Goal: Task Accomplishment & Management: Complete application form

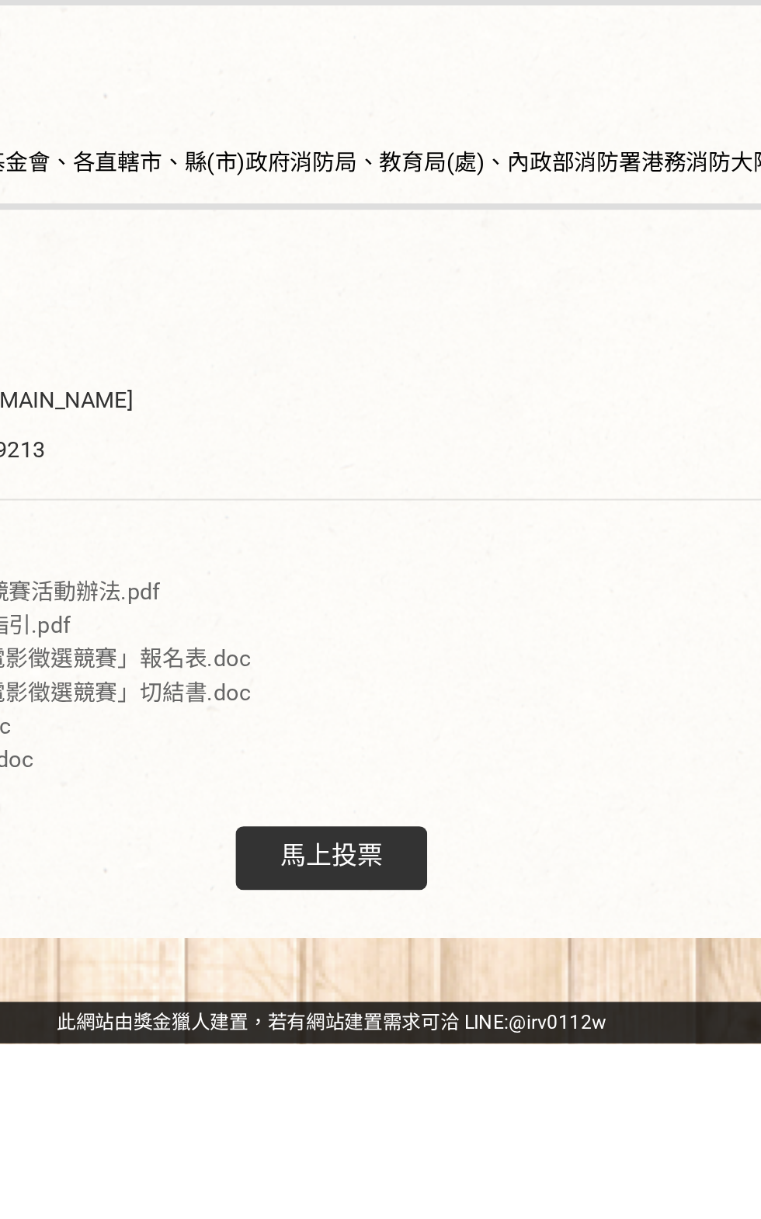
scroll to position [3352, 0]
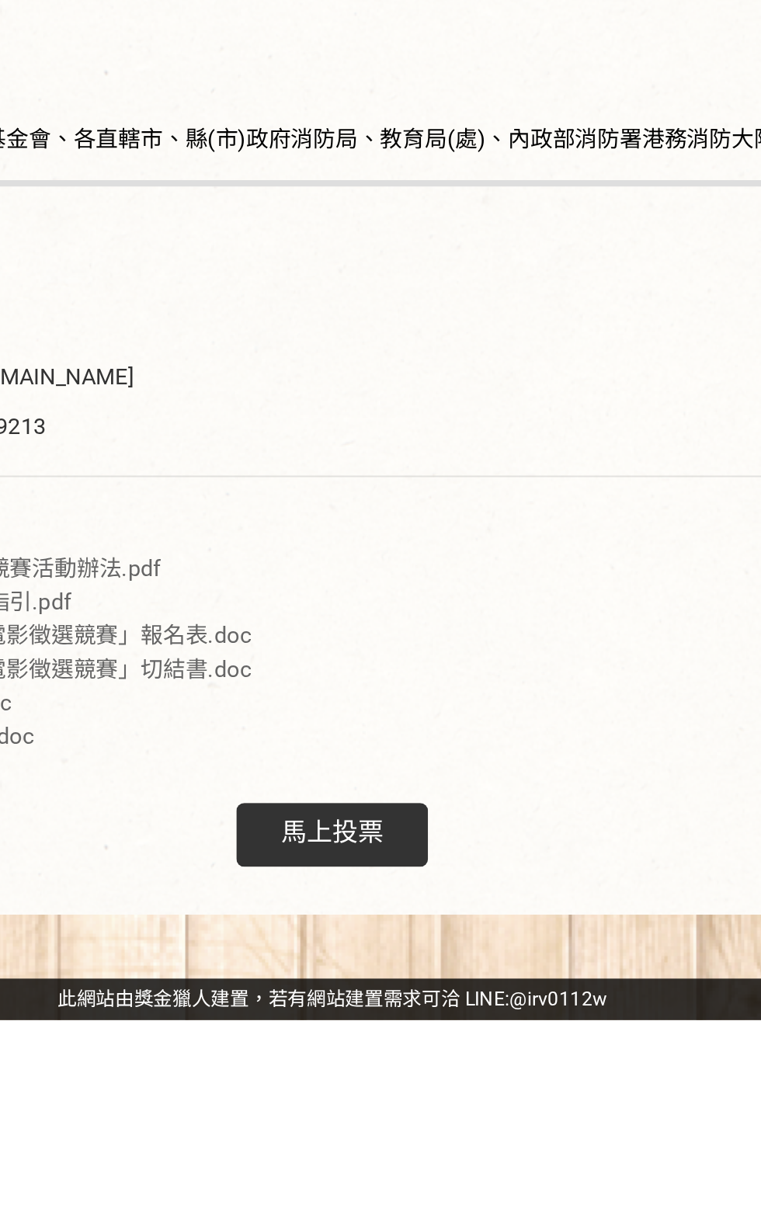
click at [364, 1144] on div "馬上投票" at bounding box center [380, 1128] width 93 height 31
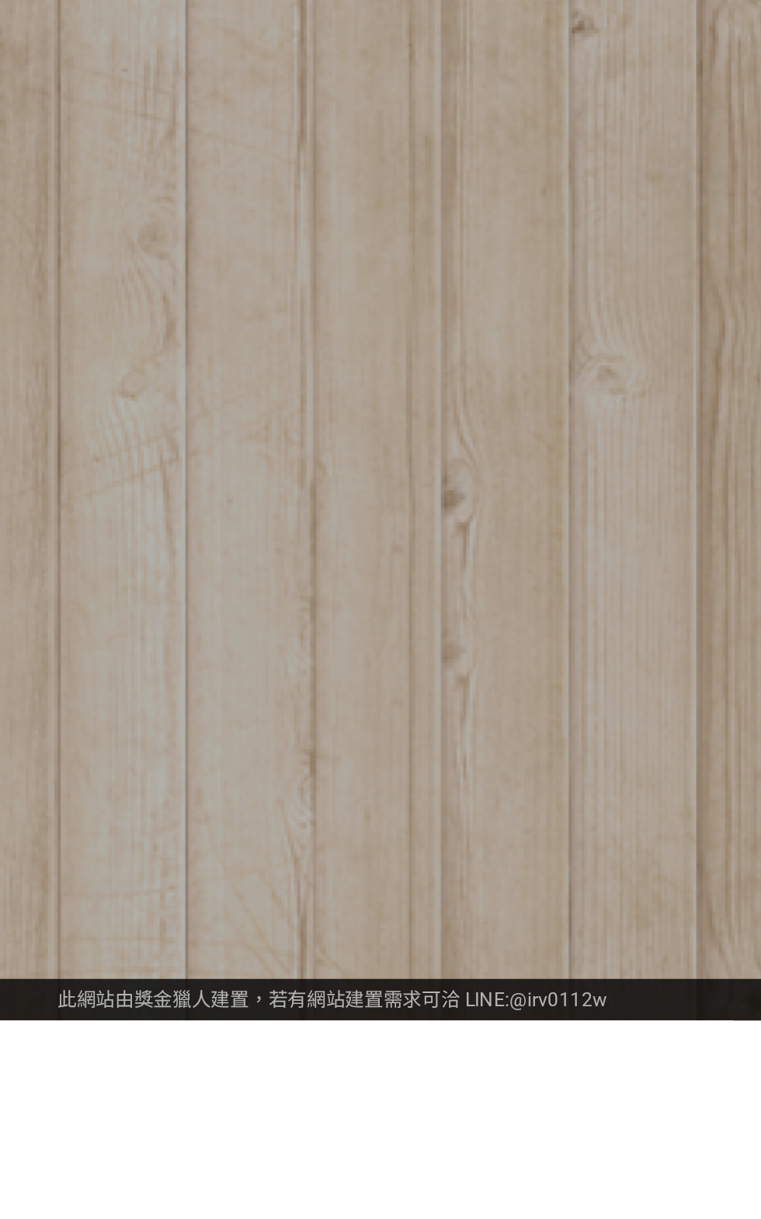
click at [359, 1218] on div at bounding box center [380, 609] width 761 height 1219
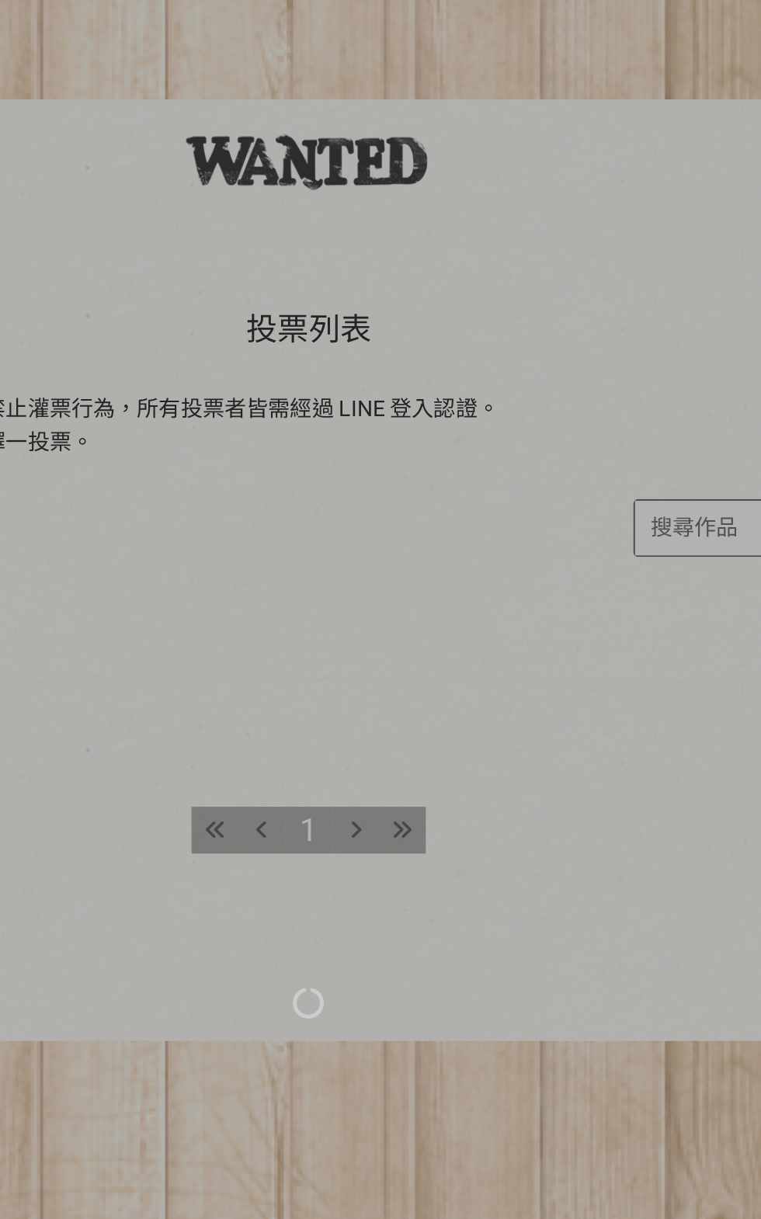
click at [472, 474] on div at bounding box center [380, 609] width 761 height 1219
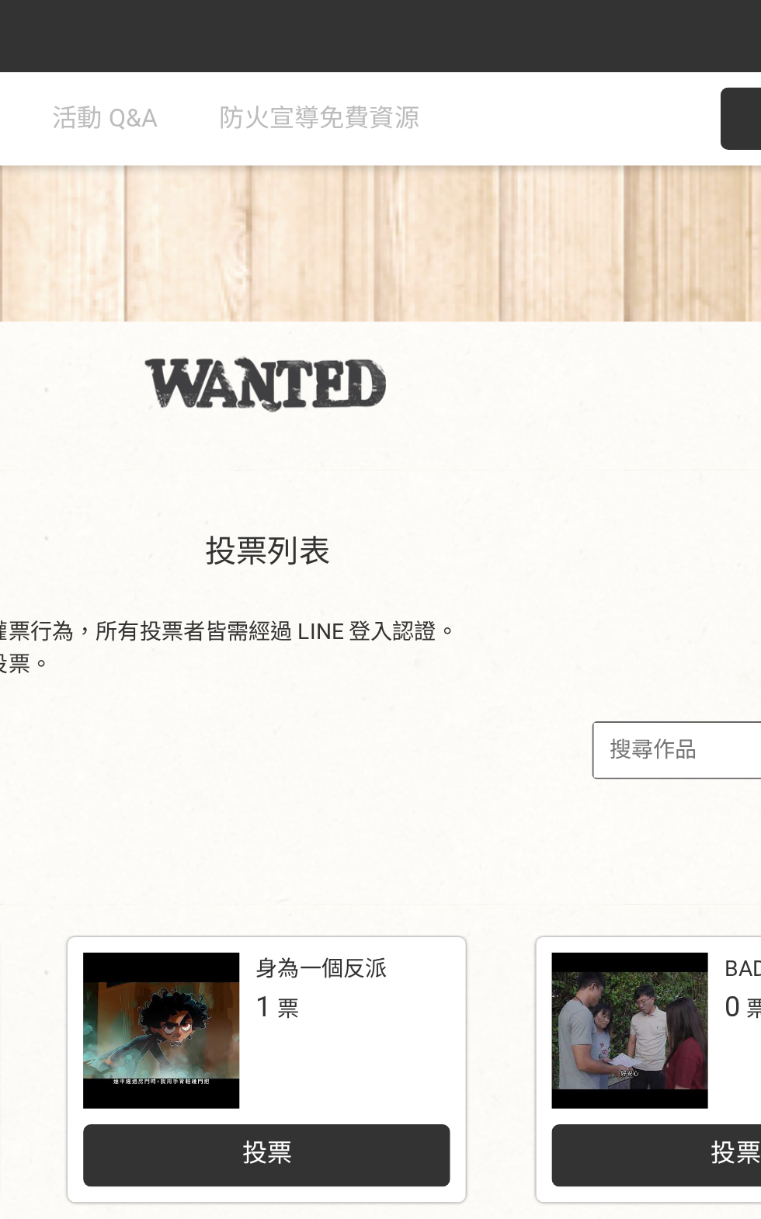
click at [543, 387] on input "search" at bounding box center [628, 372] width 171 height 27
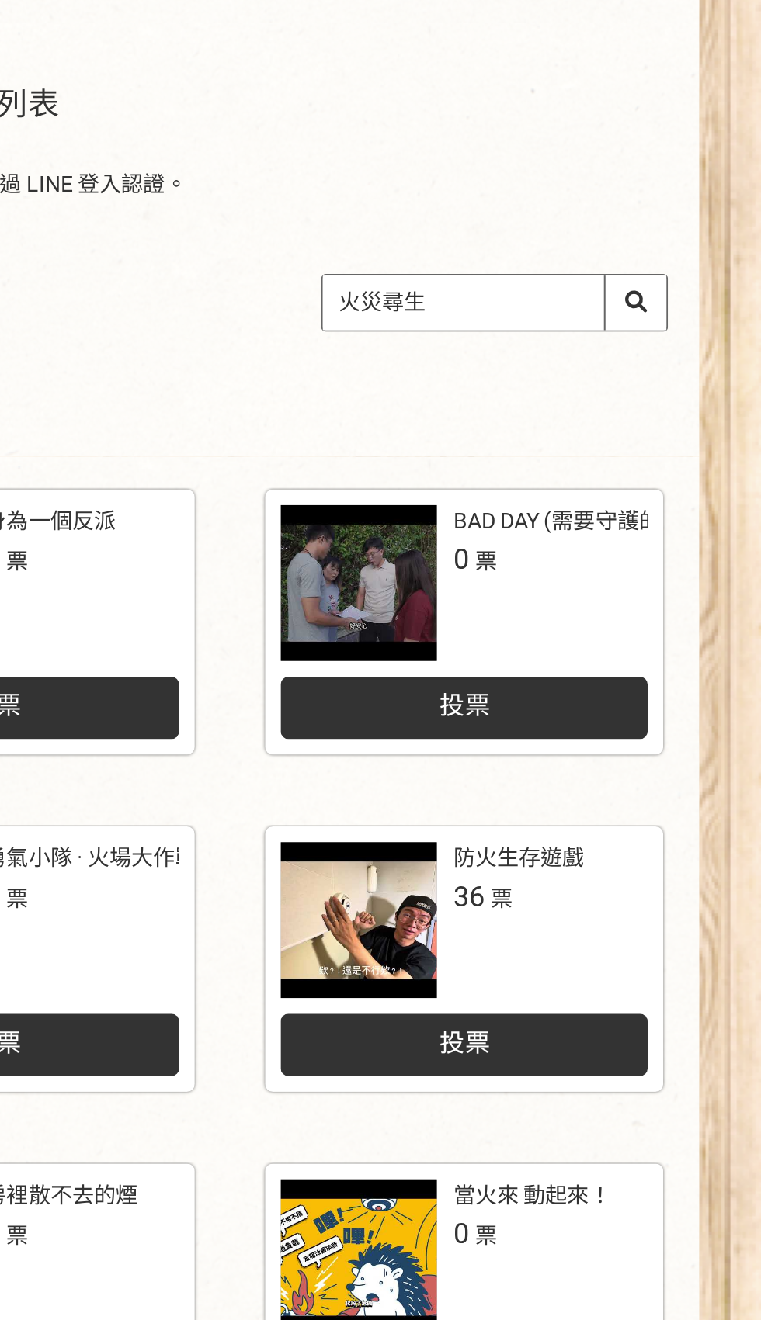
click at [709, 387] on input "火災尋生" at bounding box center [628, 372] width 171 height 27
click at [701, 387] on input "火災尋生" at bounding box center [628, 372] width 171 height 27
click at [697, 387] on input "火災尋生" at bounding box center [628, 372] width 171 height 27
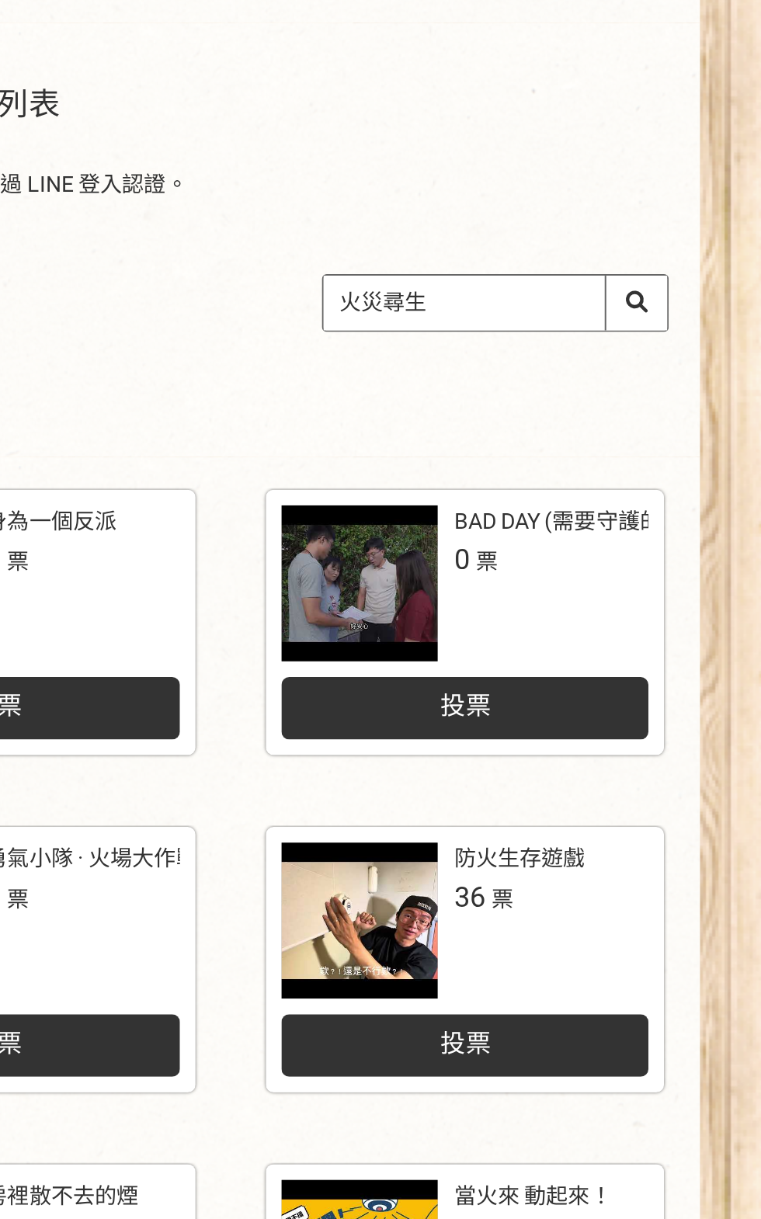
click at [696, 387] on input "火災尋生" at bounding box center [628, 372] width 171 height 27
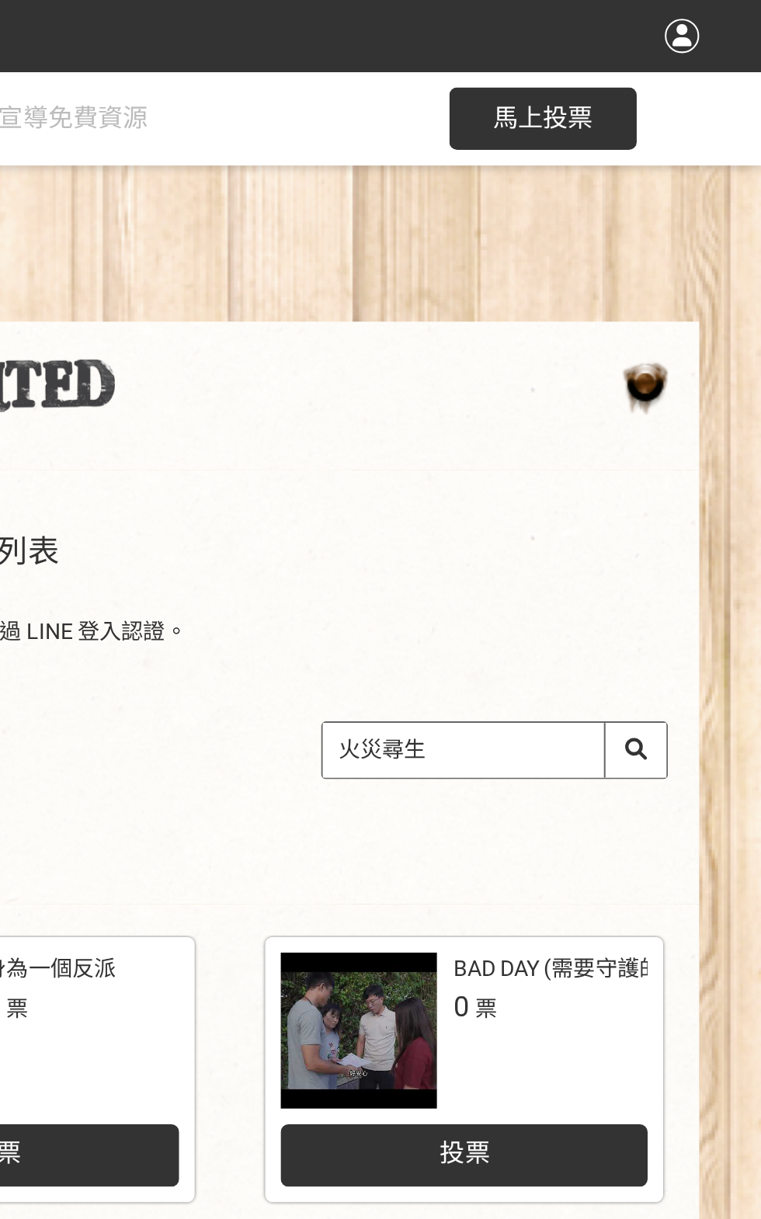
click at [699, 387] on input "火災尋生" at bounding box center [628, 372] width 171 height 27
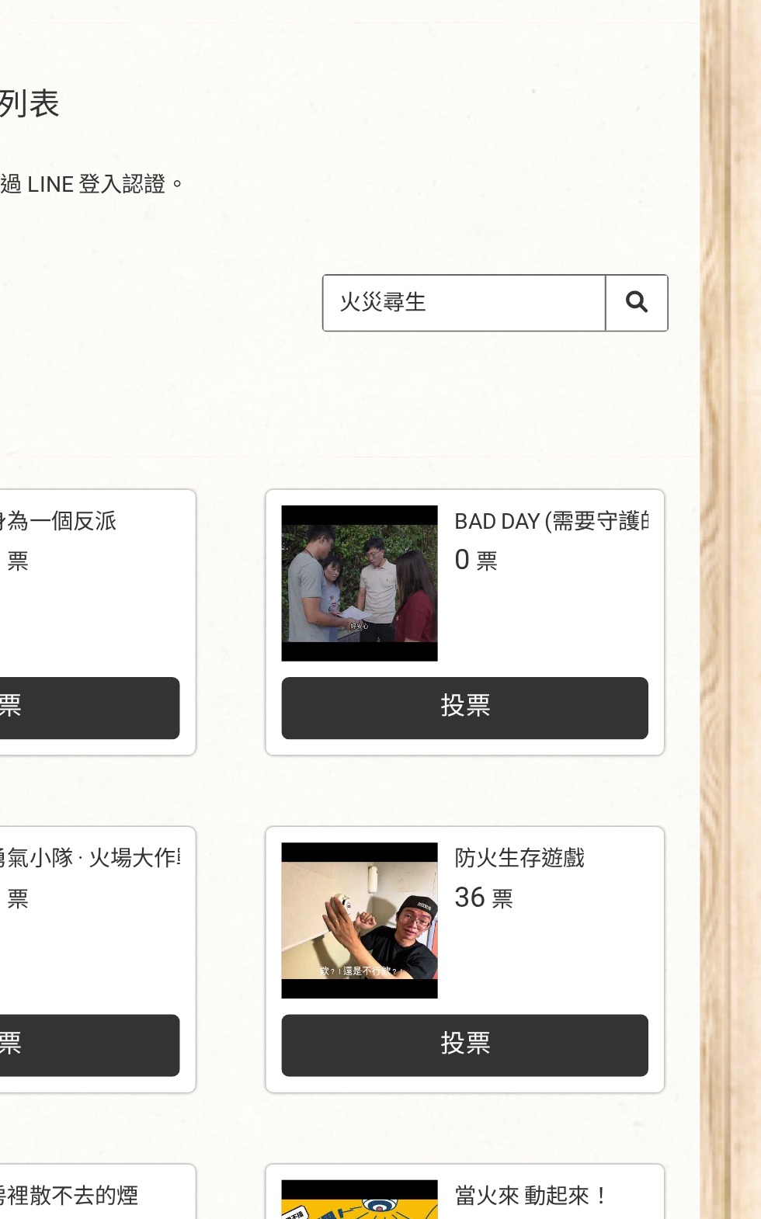
click at [617, 387] on input "火災尋生" at bounding box center [628, 372] width 171 height 27
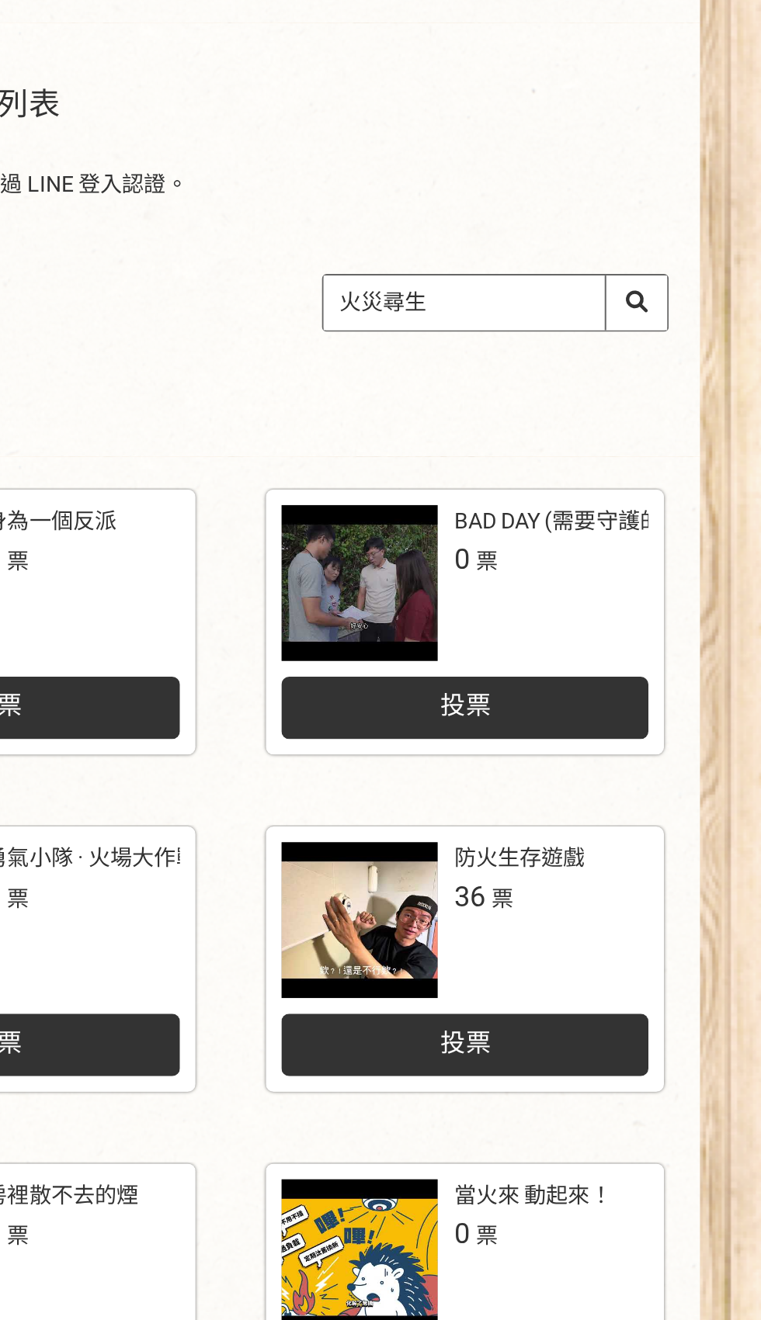
type input "火災尋生路"
click at [698, 387] on input "火災尋生路" at bounding box center [628, 372] width 171 height 27
click at [697, 387] on input "火災尋生路" at bounding box center [628, 372] width 171 height 27
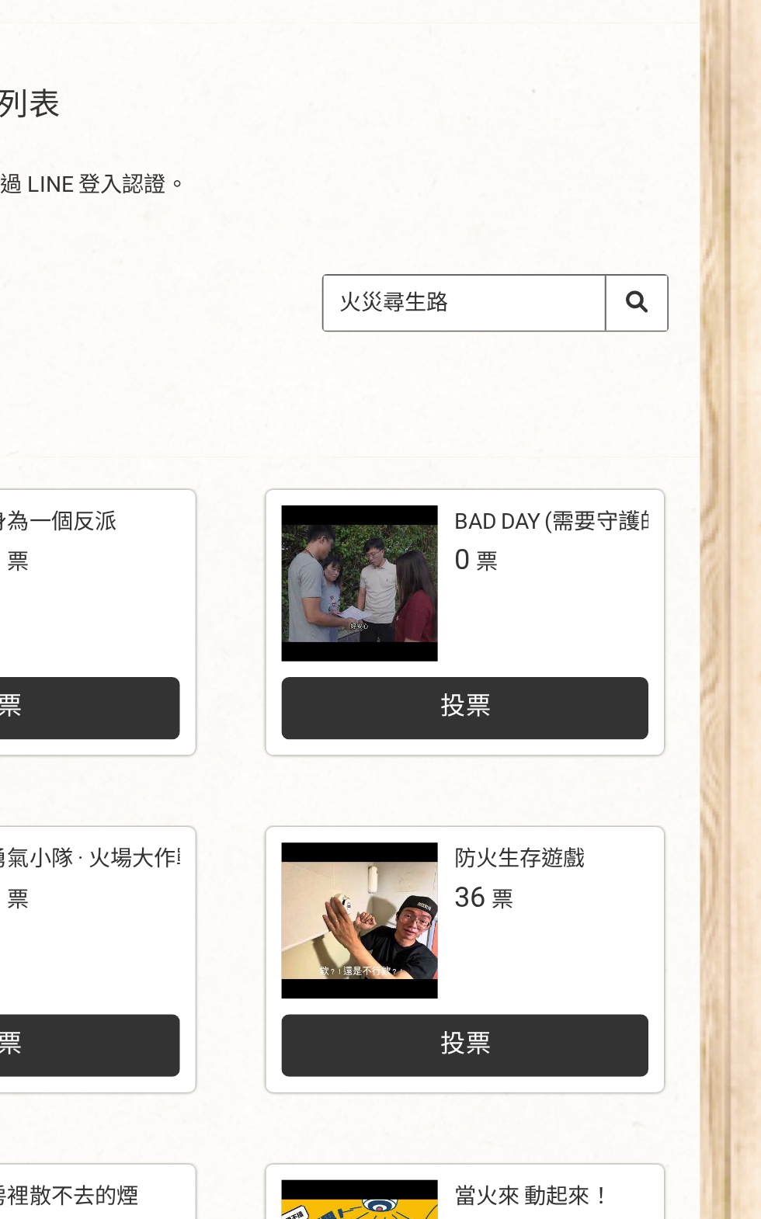
click at [699, 387] on input "火災尋生路" at bounding box center [628, 372] width 171 height 27
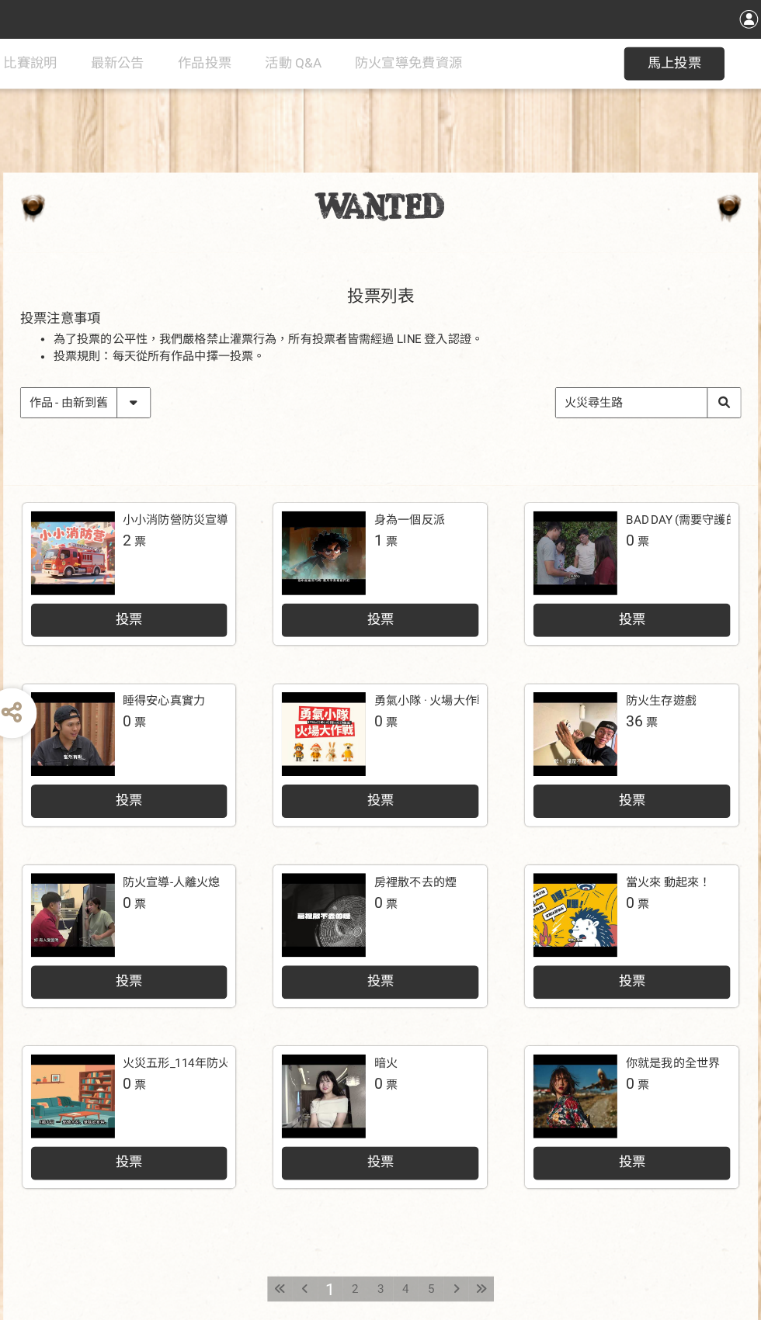
click at [670, 387] on input "火災尋生路" at bounding box center [628, 372] width 171 height 27
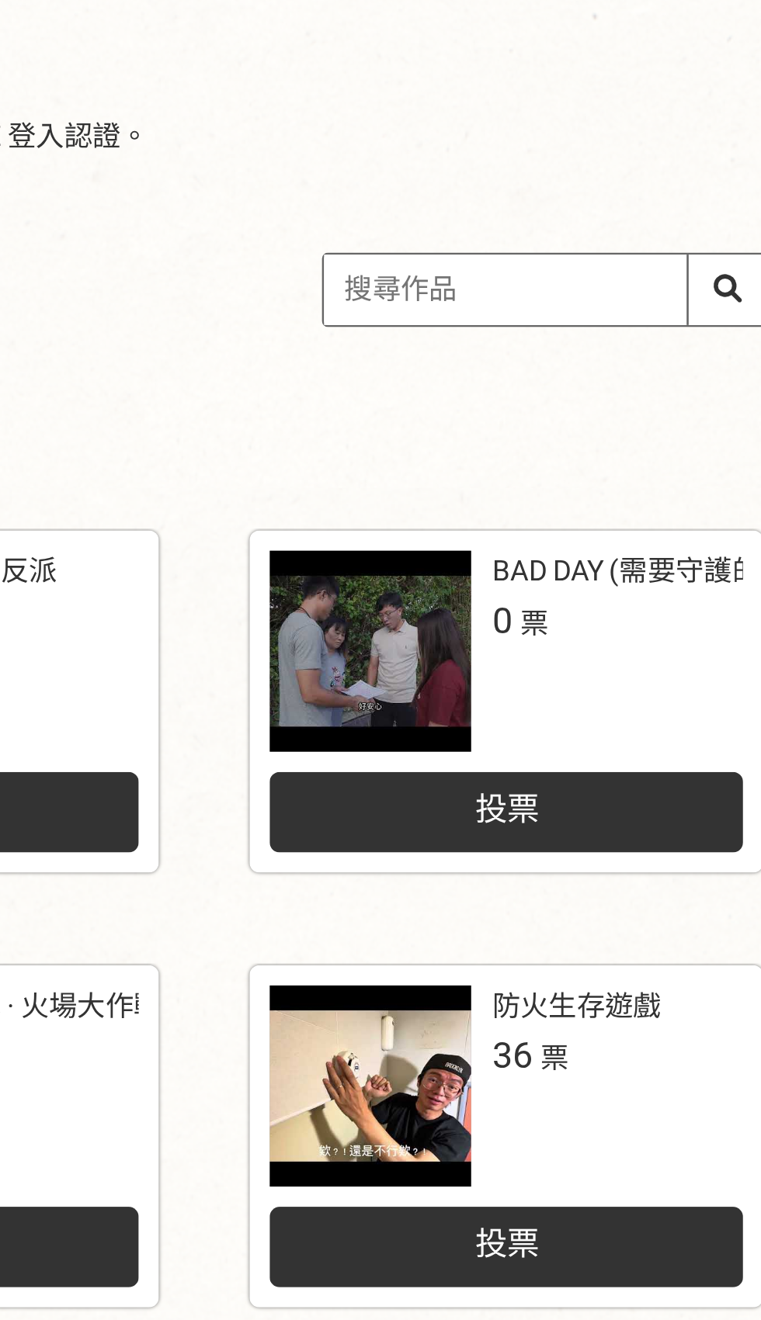
click at [651, 425] on div "收藏這個活動 此網站由獎金獵人建置，若有網站建置需求 可洽 LINE: @irv0112w 分享 比賽說明 最新公告 作品投票 活動 Q&A 防火宣導免費資源…" at bounding box center [380, 675] width 761 height 1350
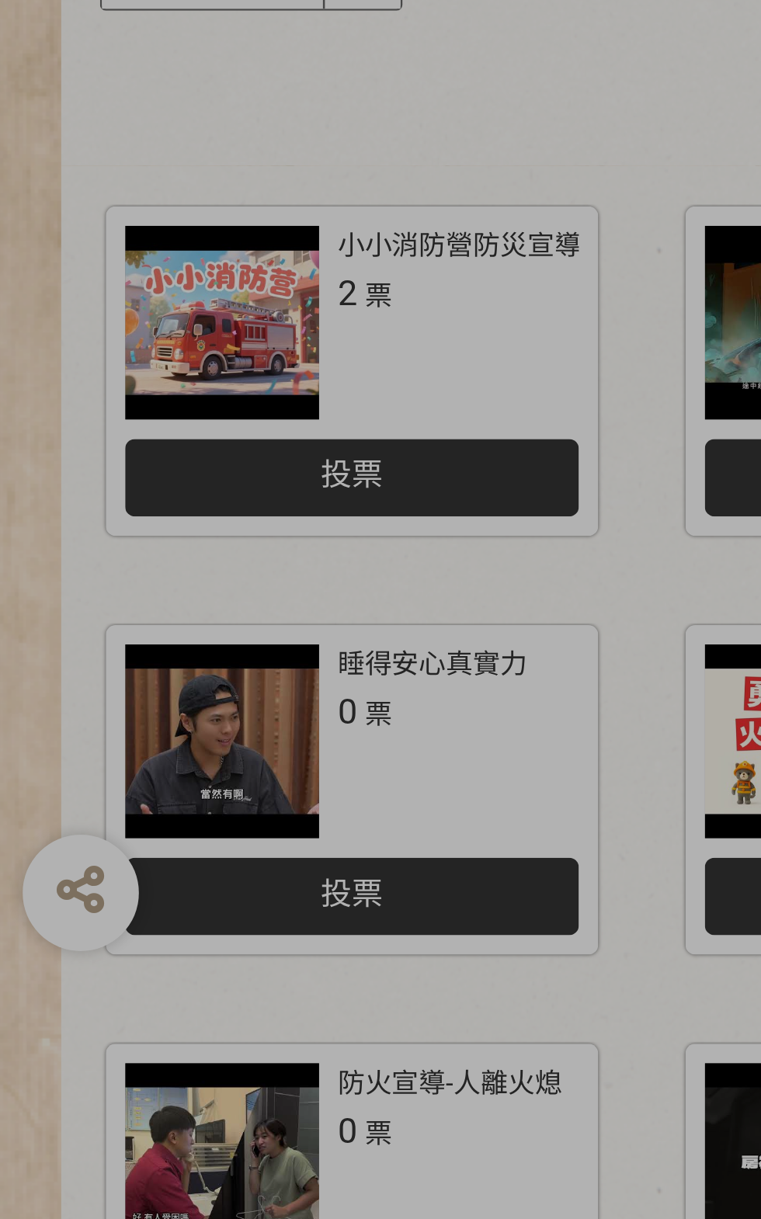
scroll to position [192, 0]
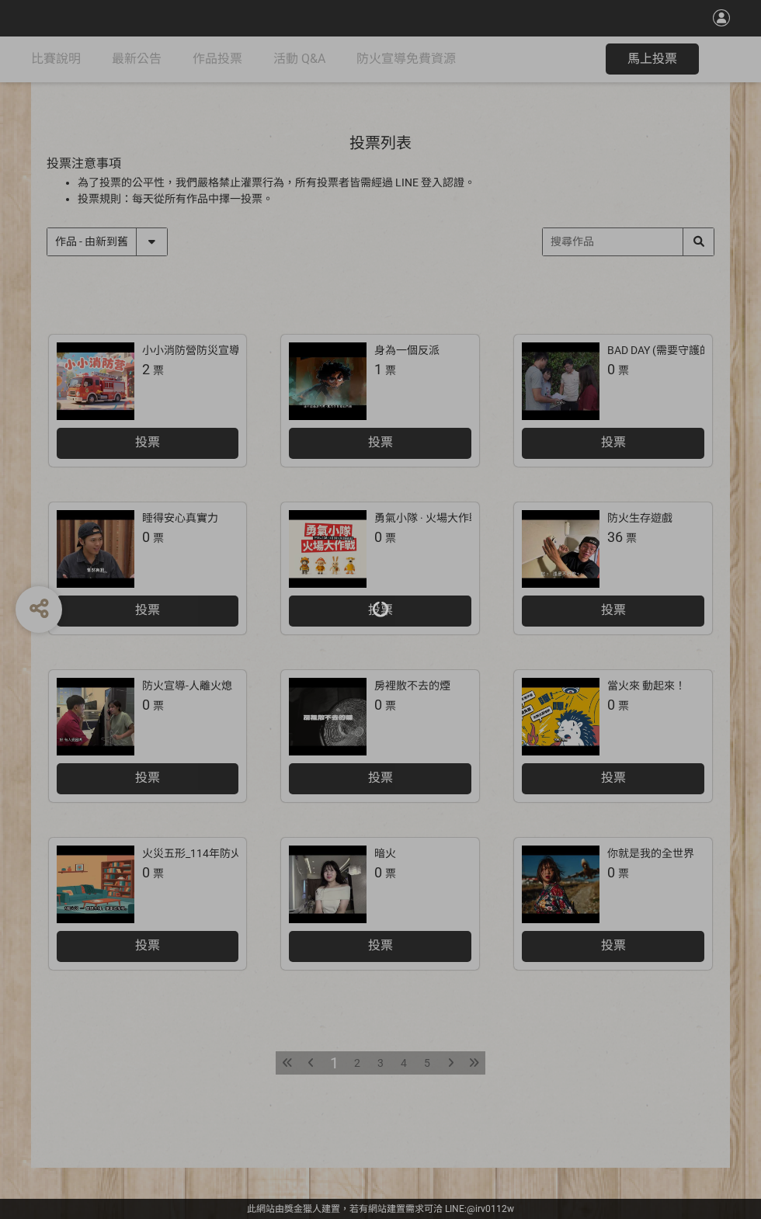
click at [597, 1084] on div at bounding box center [380, 609] width 761 height 1219
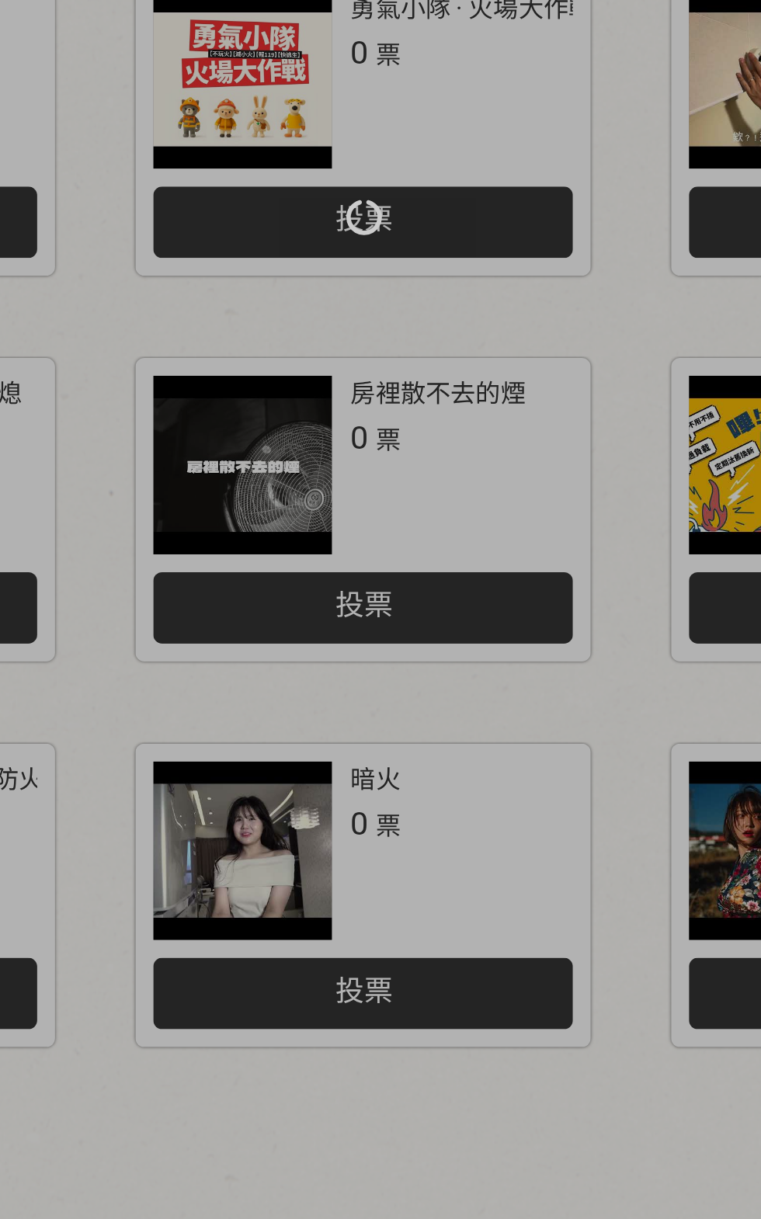
scroll to position [0, 0]
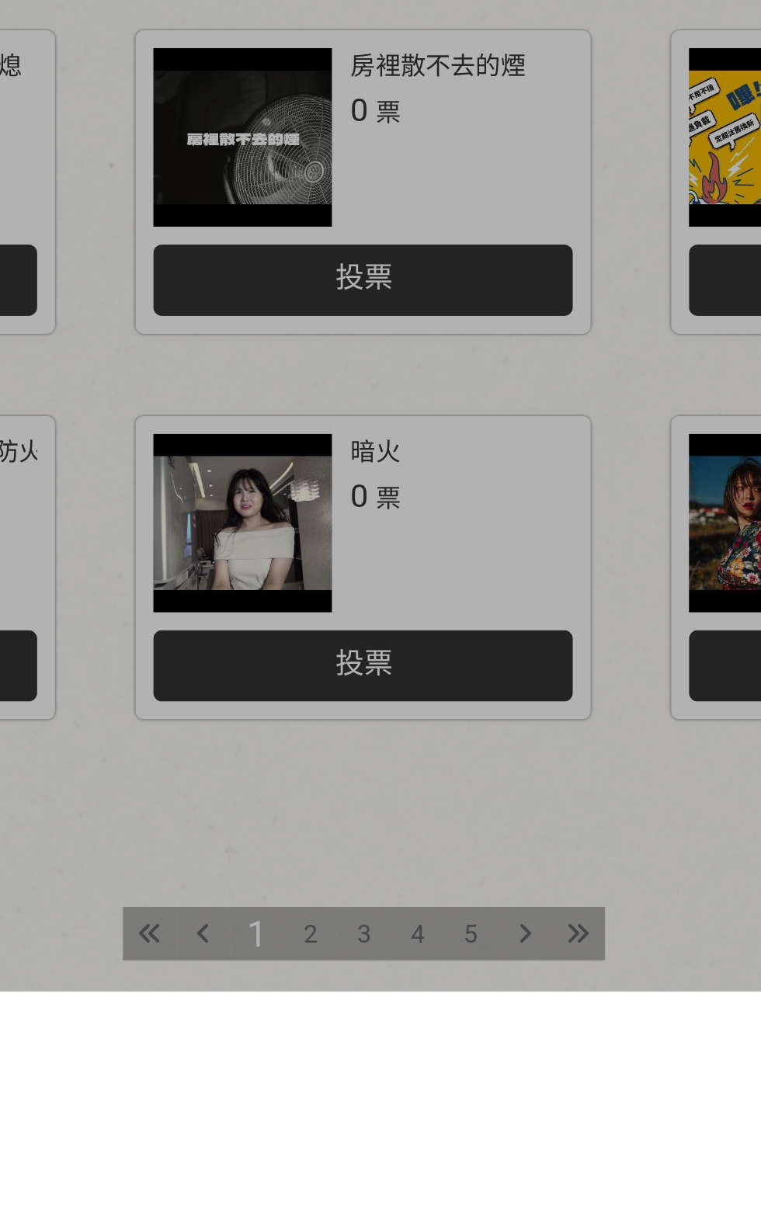
click at [349, 1214] on div at bounding box center [380, 609] width 761 height 1219
click at [352, 1214] on div at bounding box center [380, 609] width 761 height 1219
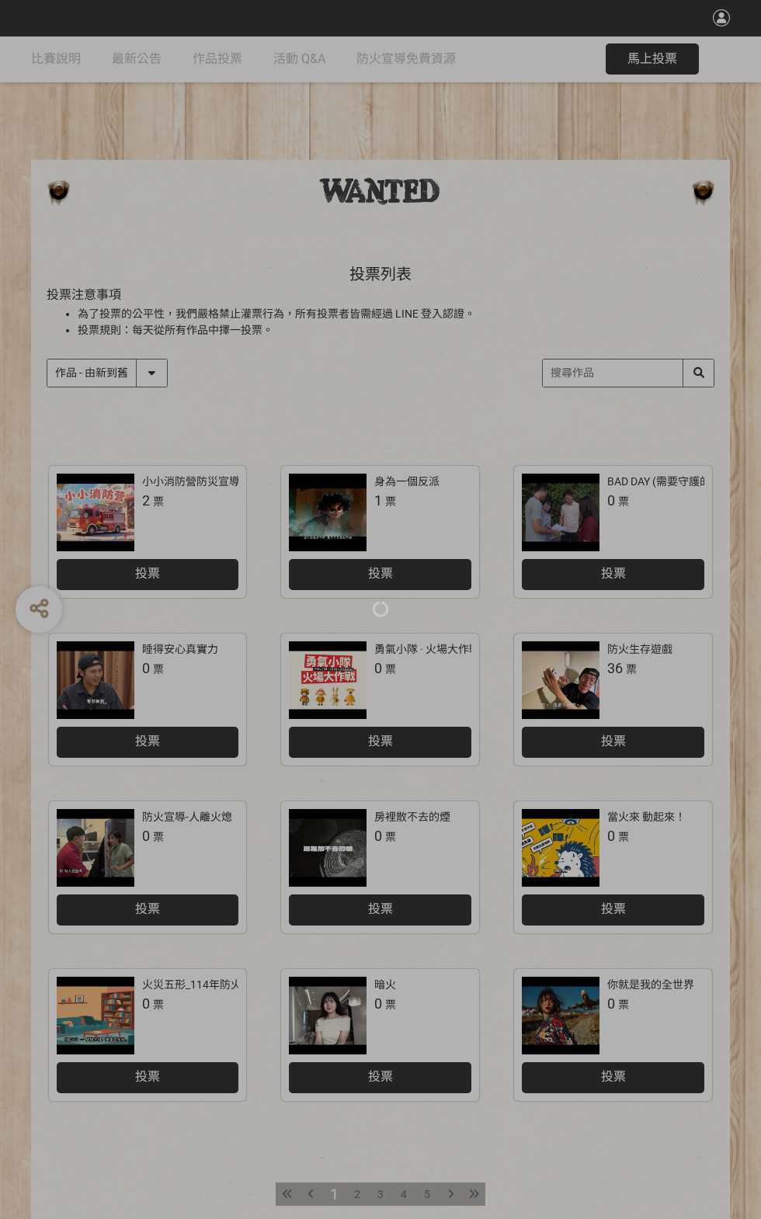
click at [342, 999] on div at bounding box center [380, 609] width 761 height 1219
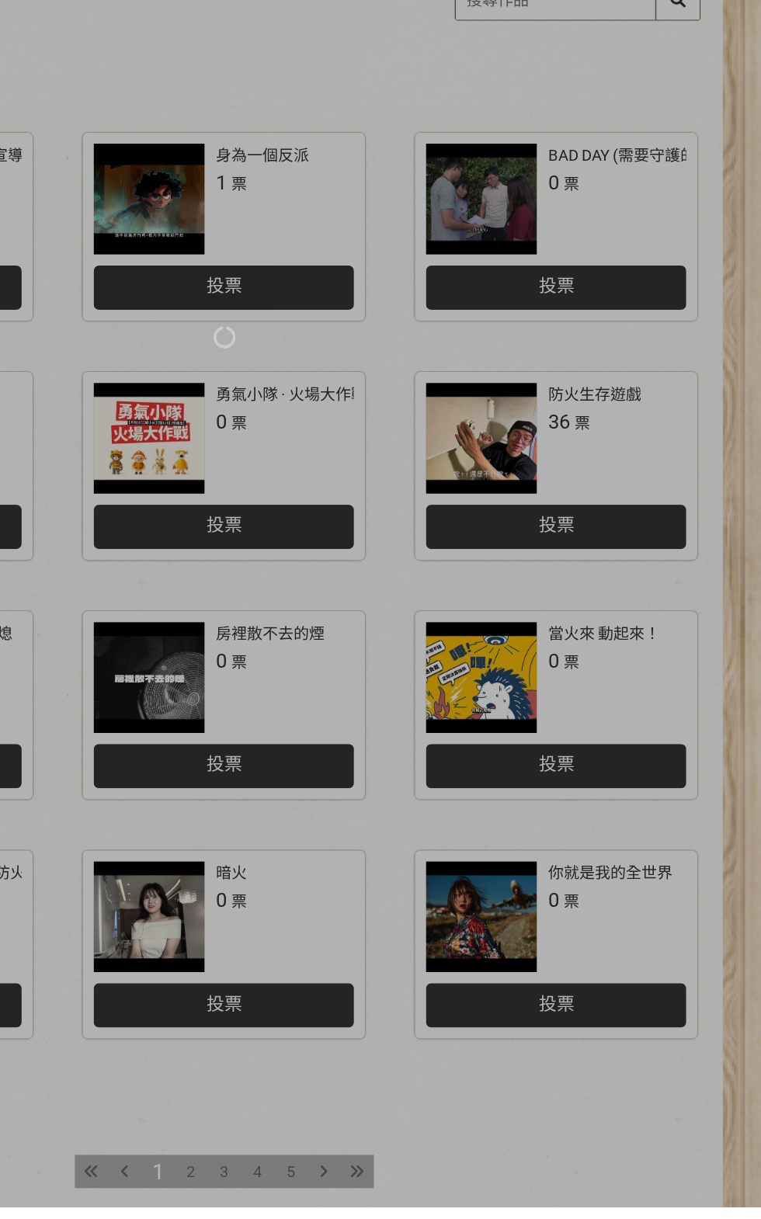
click at [355, 1218] on div at bounding box center [380, 609] width 761 height 1219
click at [358, 1214] on div at bounding box center [380, 609] width 761 height 1219
click at [365, 1218] on div at bounding box center [380, 609] width 761 height 1219
click at [474, 1218] on div at bounding box center [380, 609] width 761 height 1219
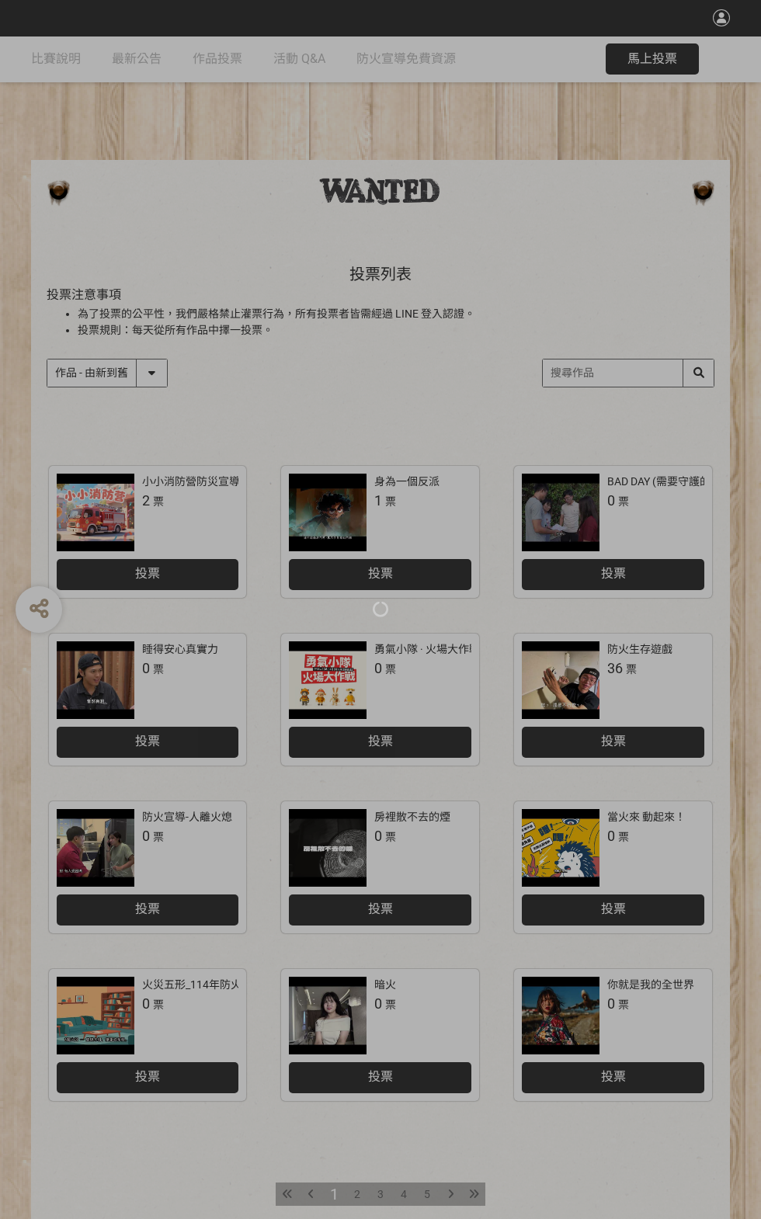
click at [271, 1218] on div at bounding box center [380, 609] width 761 height 1219
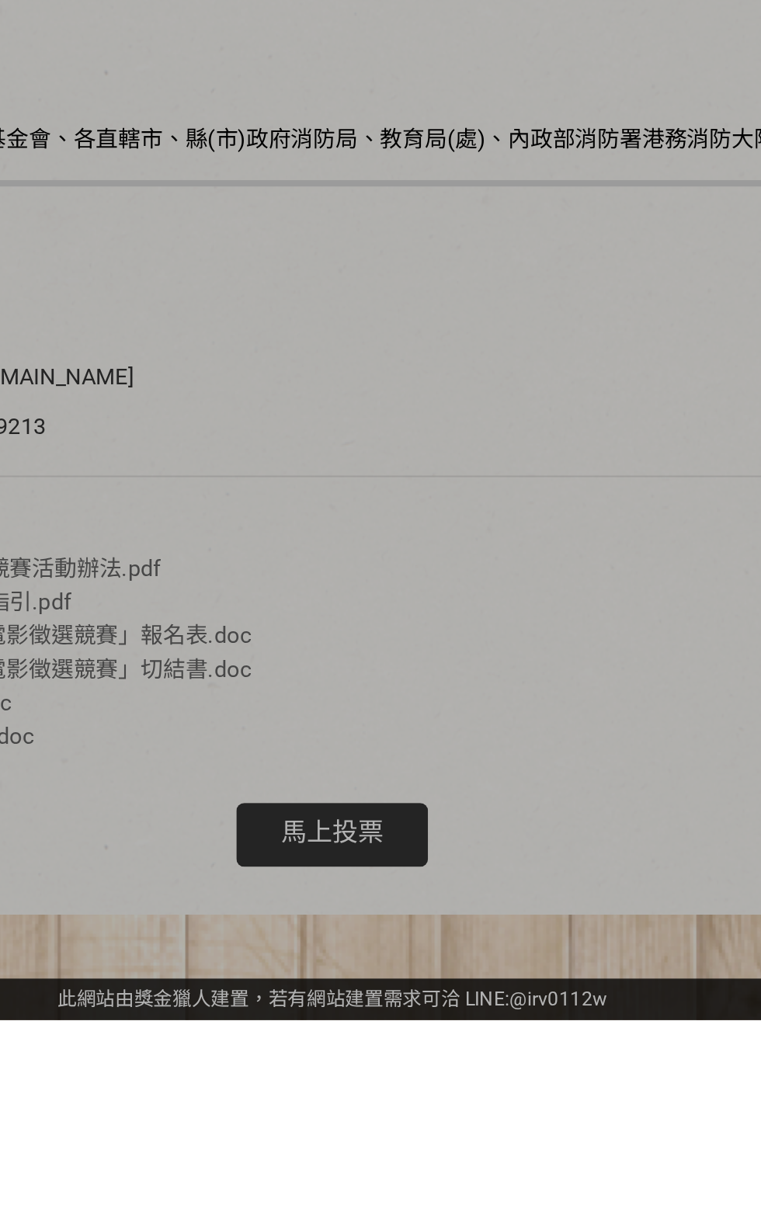
scroll to position [3352, 0]
click at [377, 1218] on div at bounding box center [380, 609] width 761 height 1219
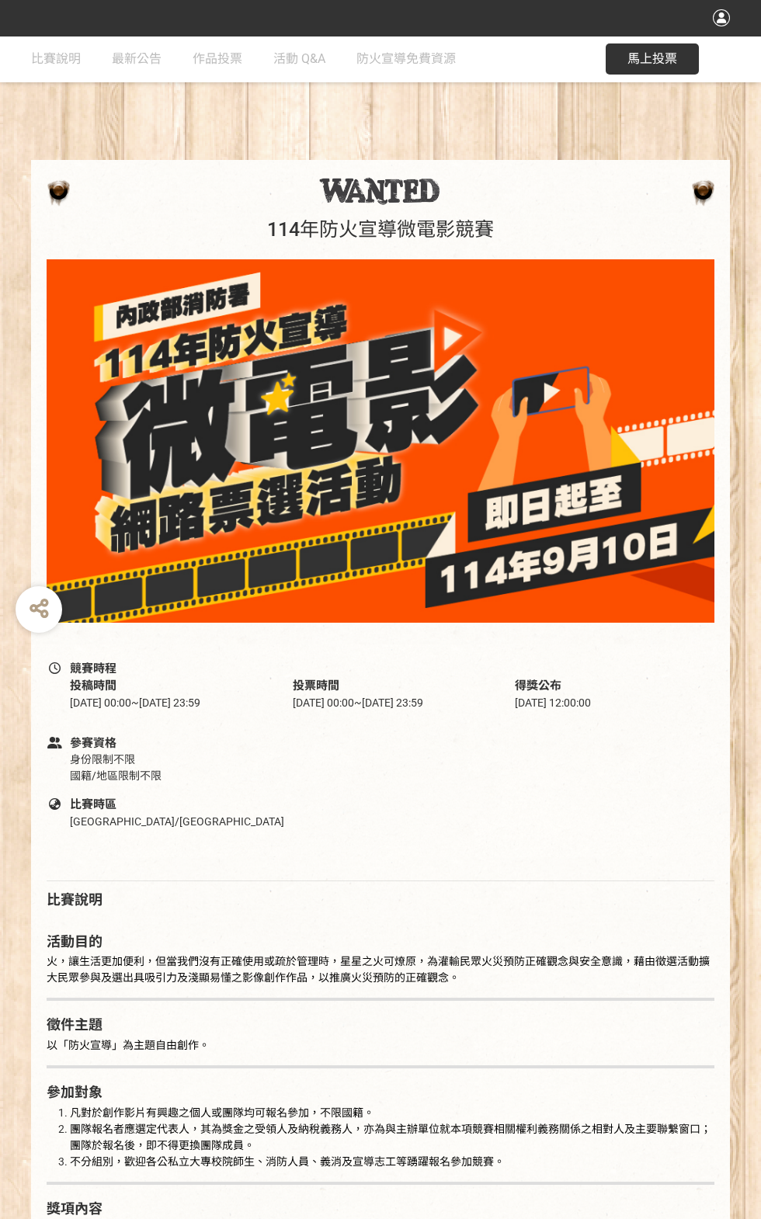
click at [633, 60] on span "馬上投票" at bounding box center [652, 58] width 50 height 15
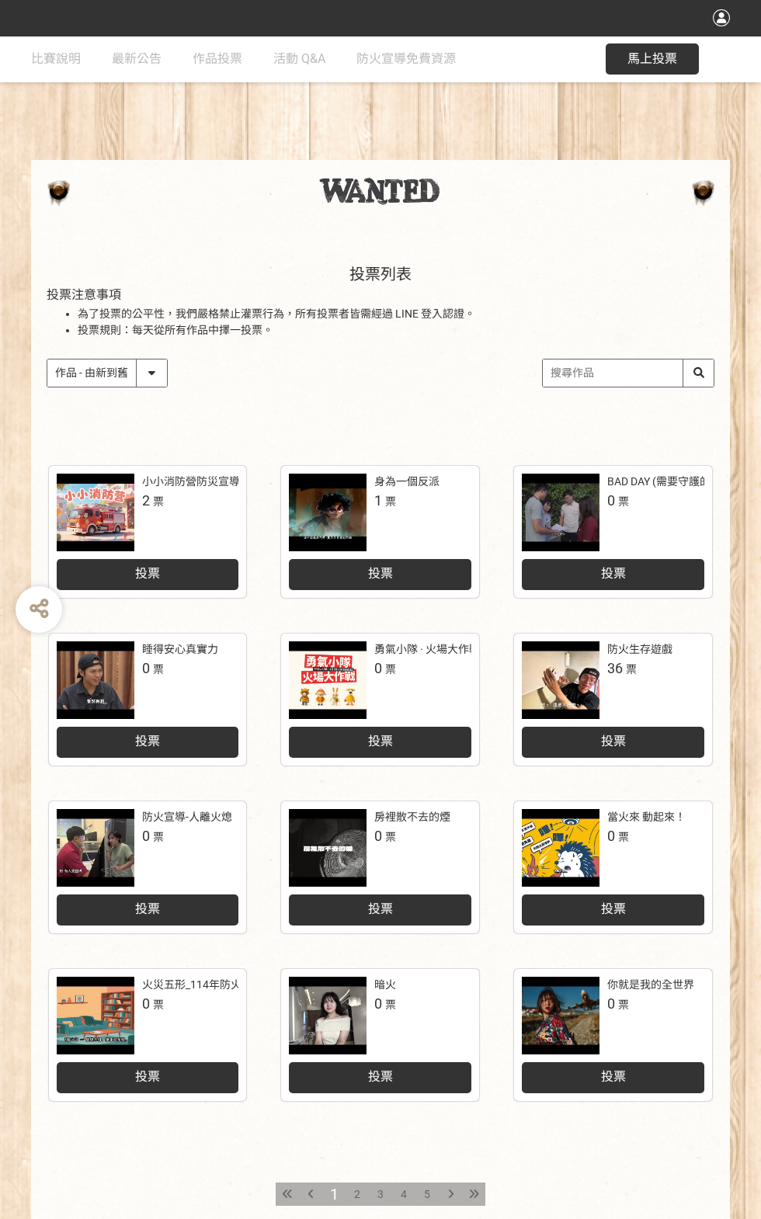
click at [571, 387] on input "search" at bounding box center [628, 372] width 171 height 27
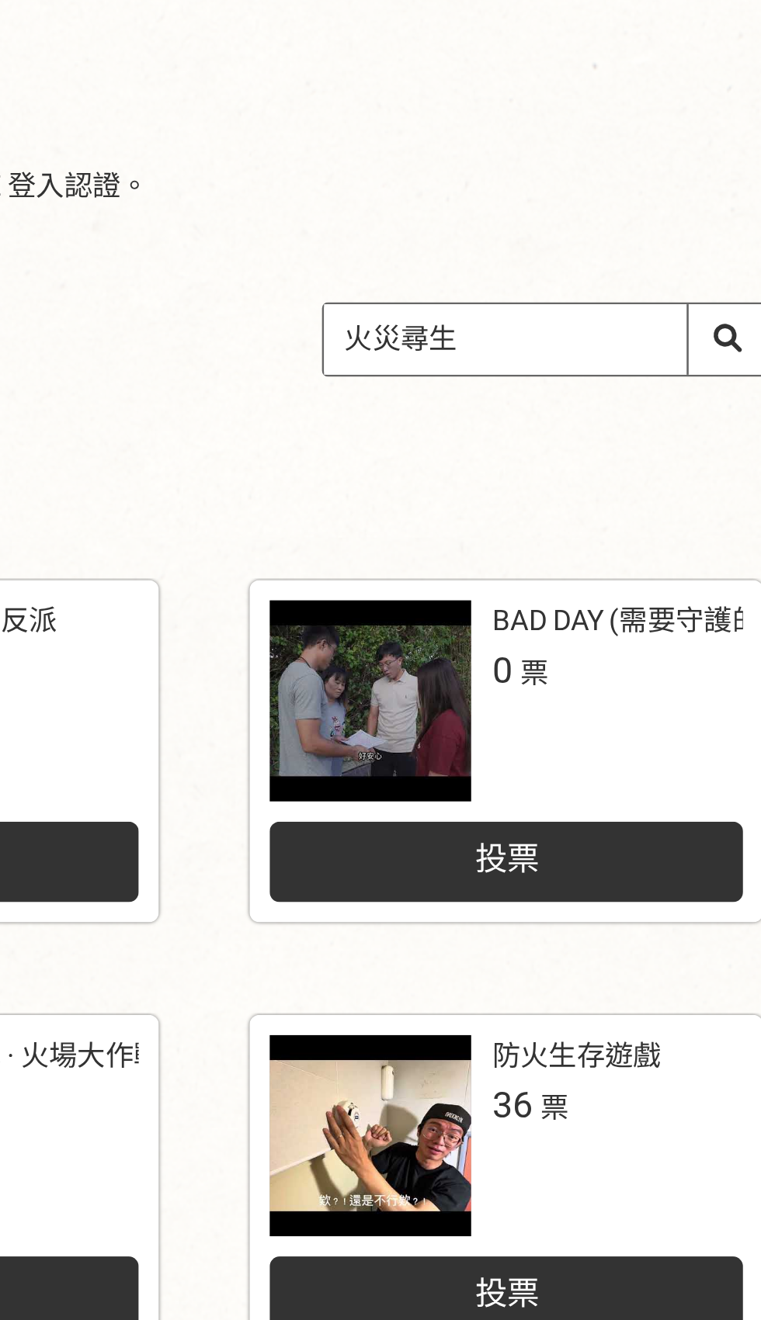
type input "火災尋生路"
click at [697, 387] on input "火災尋生路" at bounding box center [628, 372] width 171 height 27
click at [698, 387] on input "火災尋生路" at bounding box center [628, 372] width 171 height 27
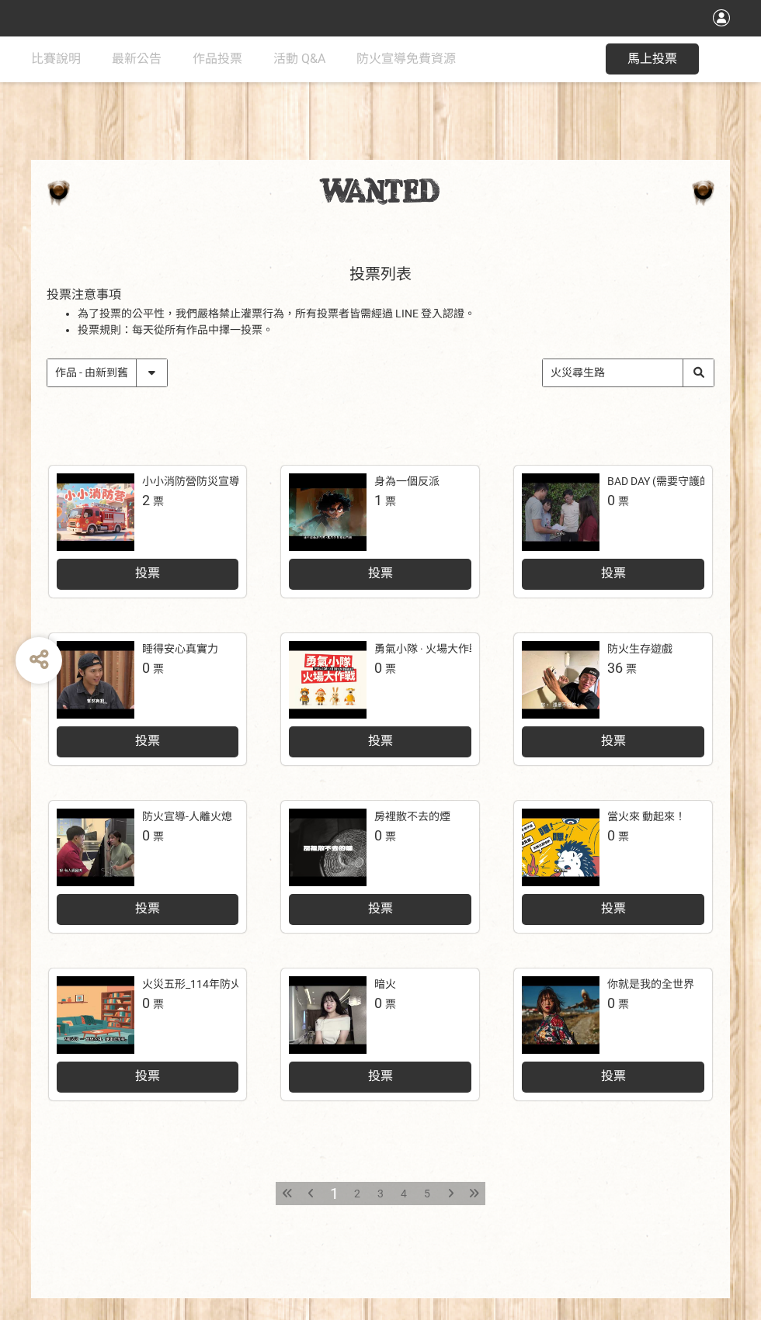
click at [703, 387] on input "火災尋生路" at bounding box center [628, 372] width 171 height 27
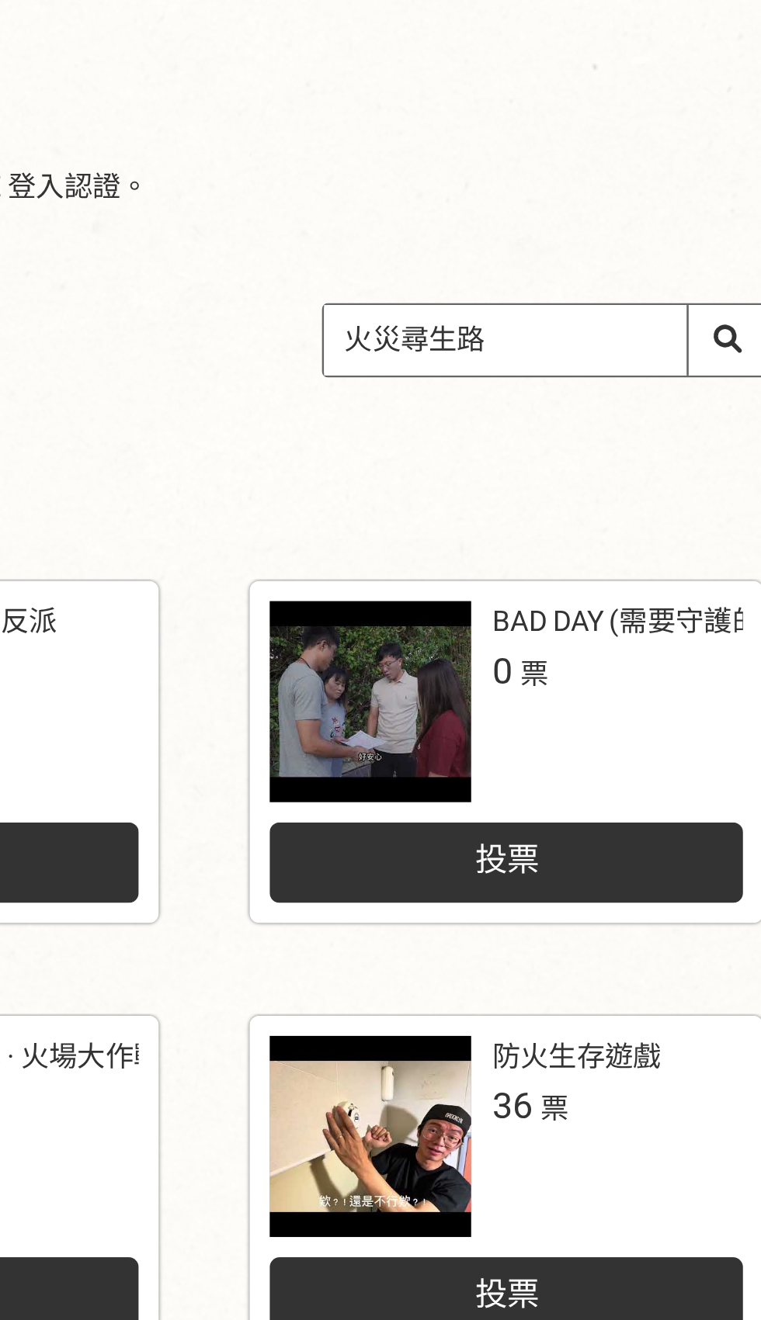
click at [685, 387] on input "火災尋生路" at bounding box center [628, 372] width 171 height 27
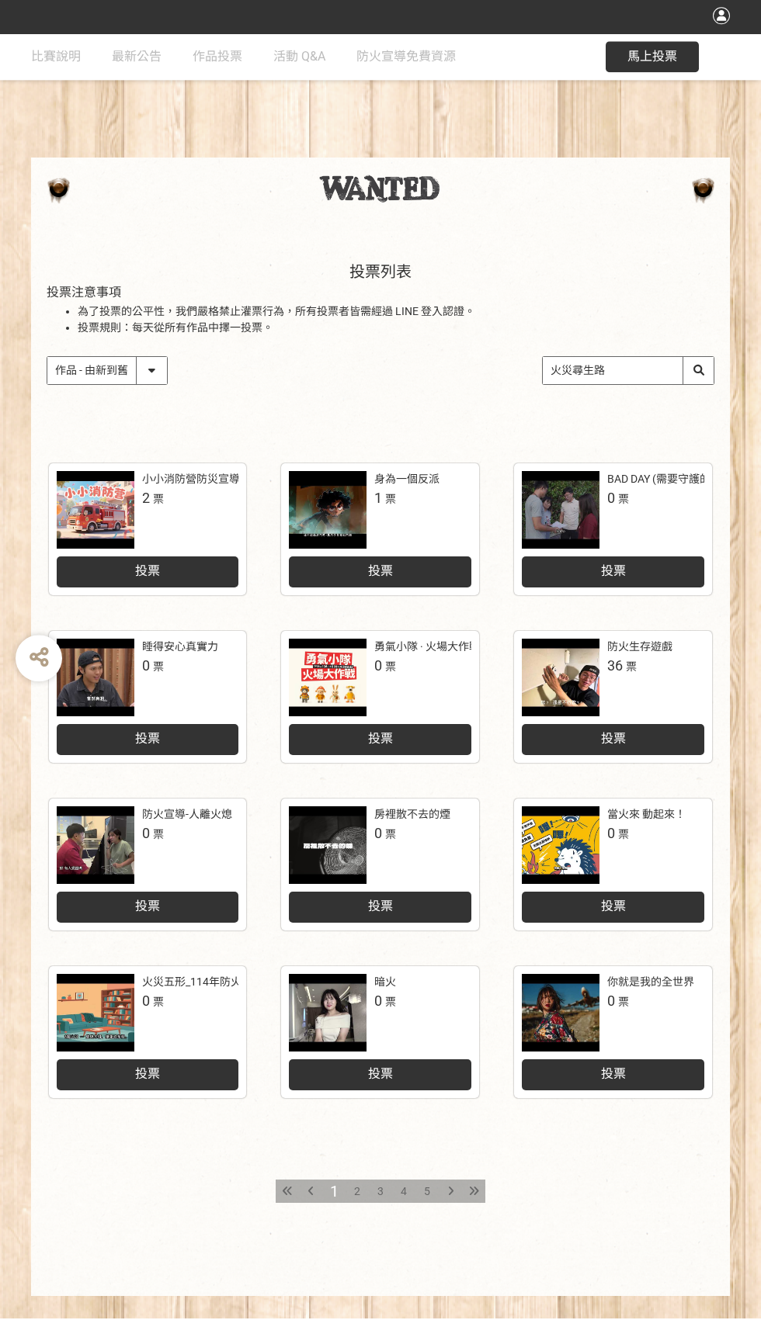
click at [669, 387] on input "火災尋生路" at bounding box center [628, 372] width 171 height 27
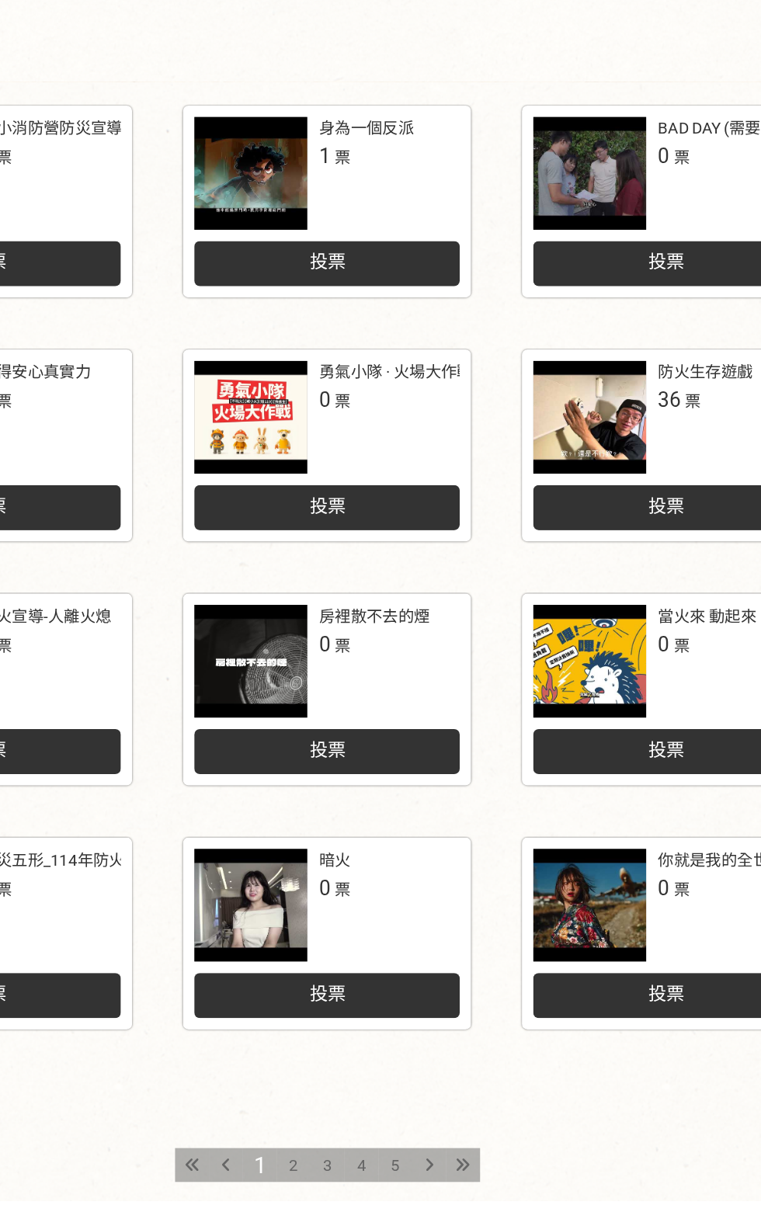
click at [356, 1212] on div "收藏這個活動 此網站由獎金獵人建置，若有網站建置需求 可洽 LINE: @irv0112w 分享 比賽說明 最新公告 作品投票 活動 Q&A 防火宣導免費資源…" at bounding box center [380, 675] width 761 height 1350
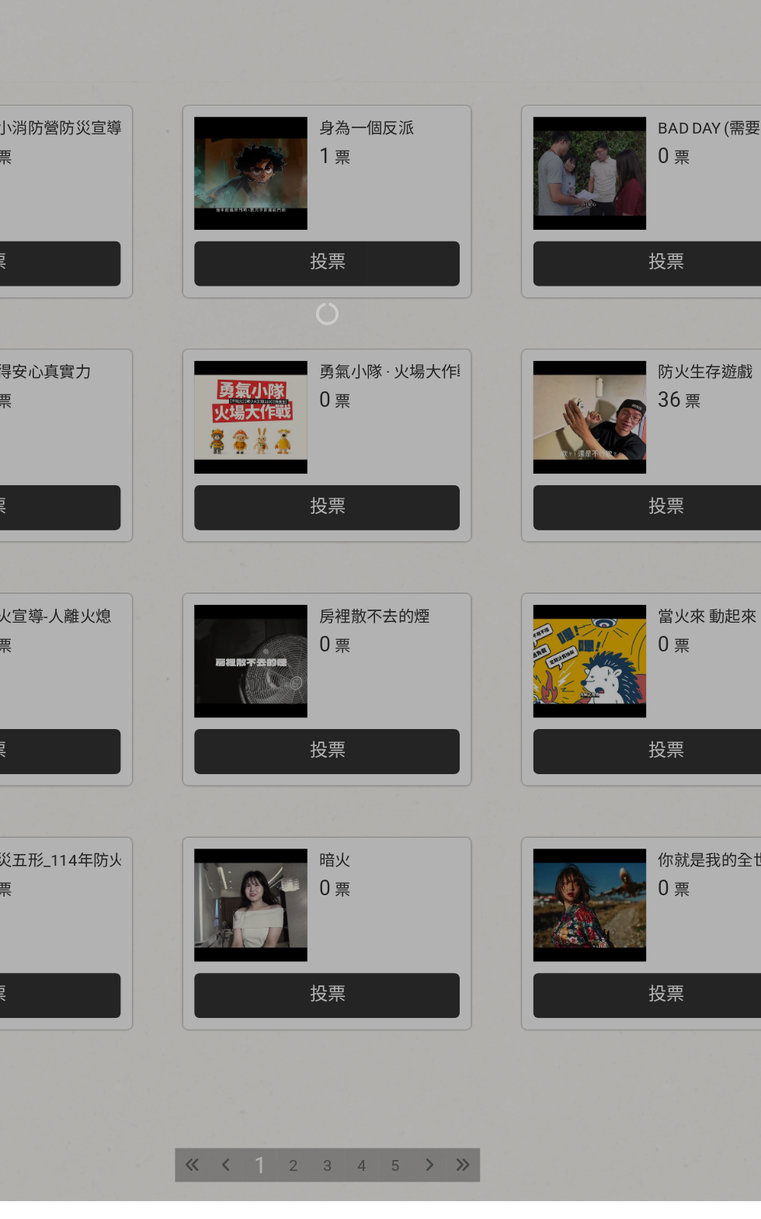
click at [356, 1218] on div at bounding box center [380, 609] width 761 height 1219
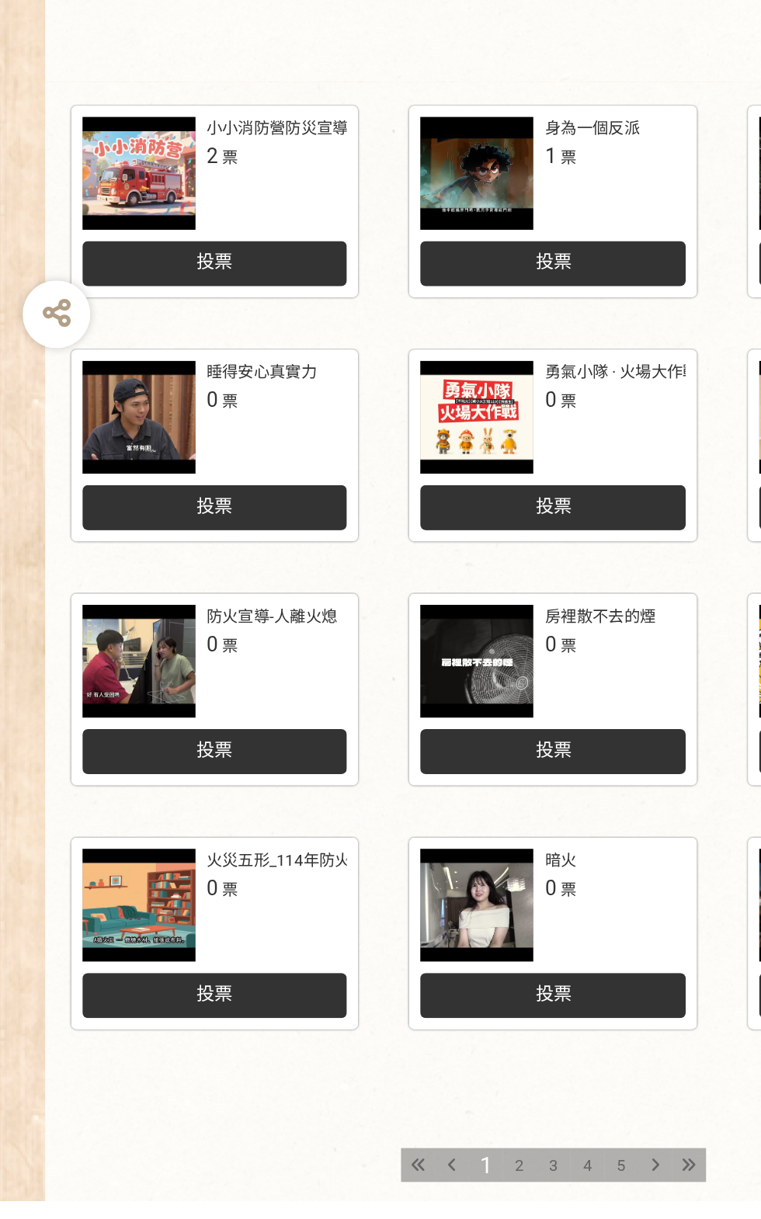
click at [379, 1200] on span "3" at bounding box center [380, 1194] width 6 height 12
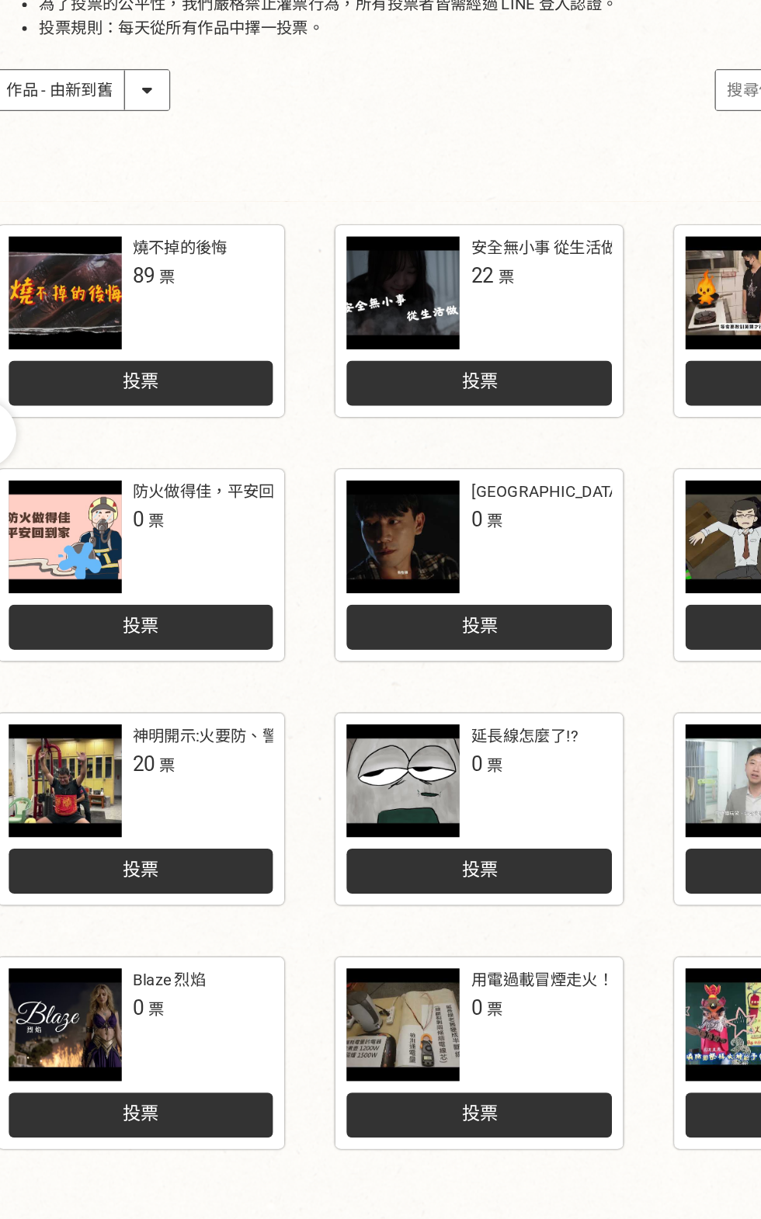
click at [404, 1200] on span "4" at bounding box center [404, 1194] width 6 height 12
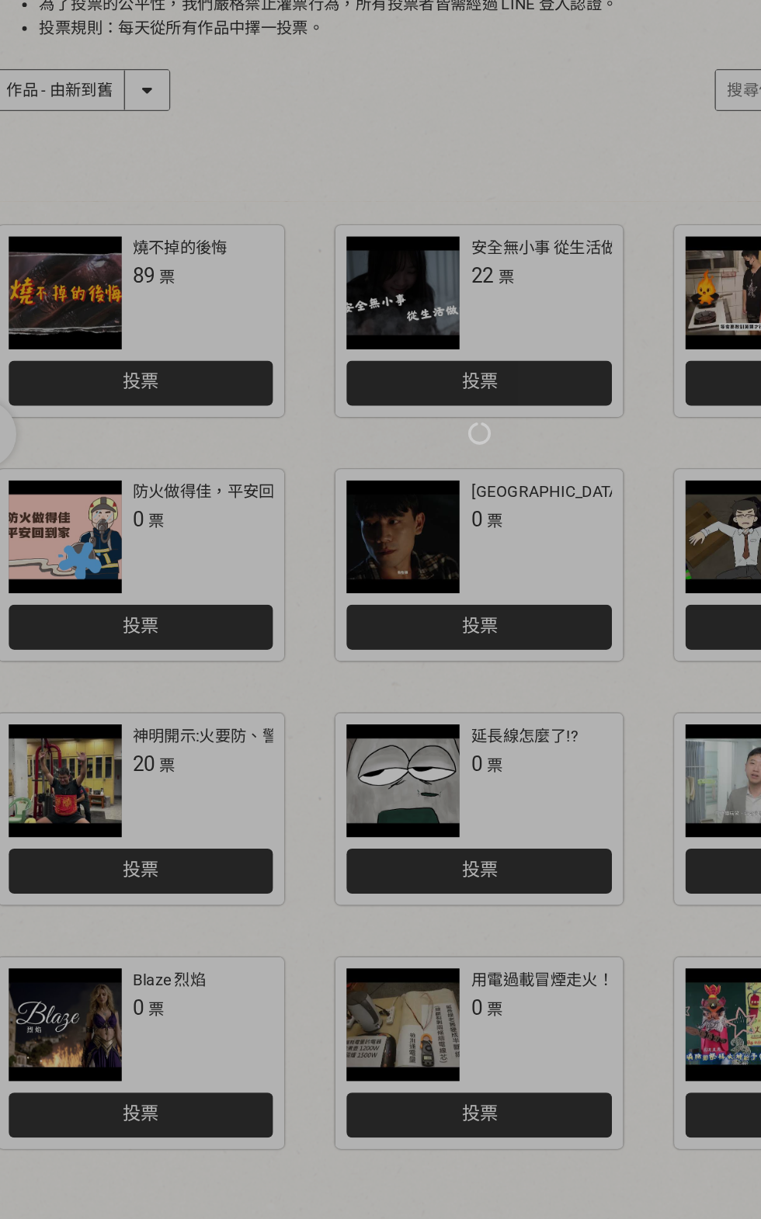
click at [408, 1218] on div at bounding box center [380, 609] width 761 height 1219
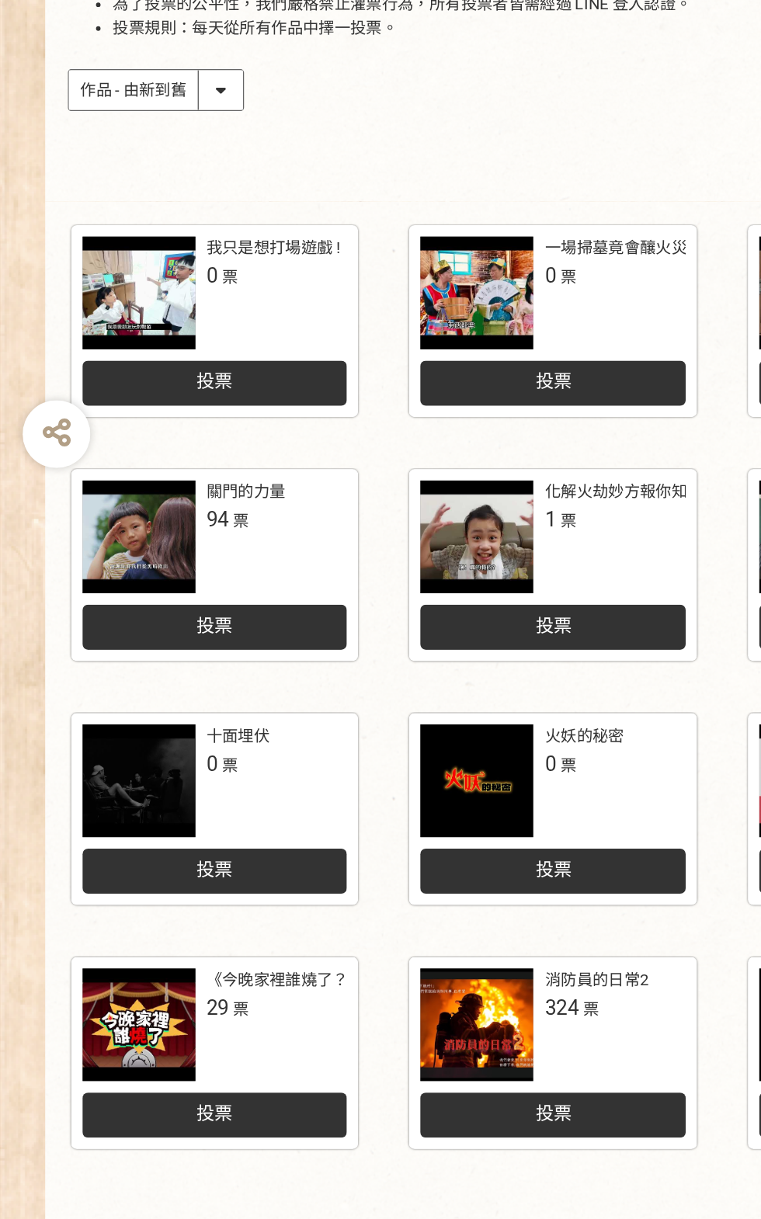
click at [331, 1200] on span "2" at bounding box center [334, 1194] width 6 height 12
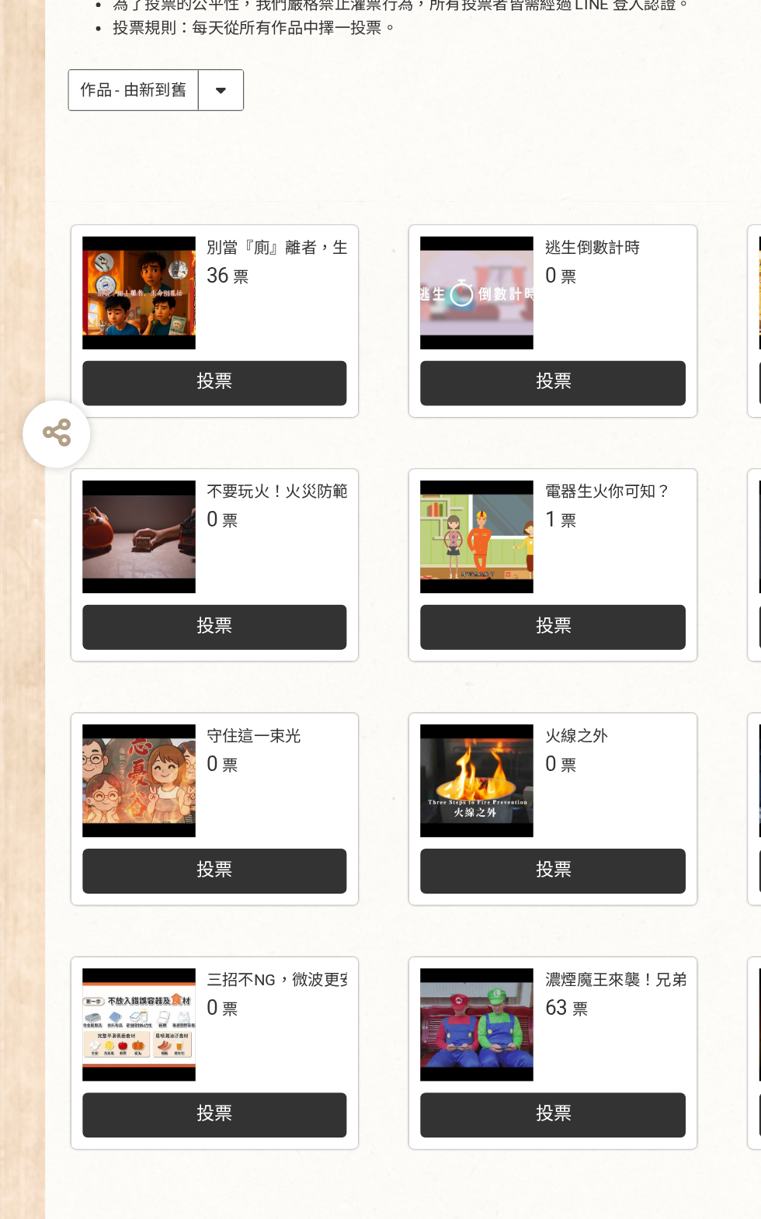
click at [428, 1200] on span "5" at bounding box center [427, 1194] width 6 height 12
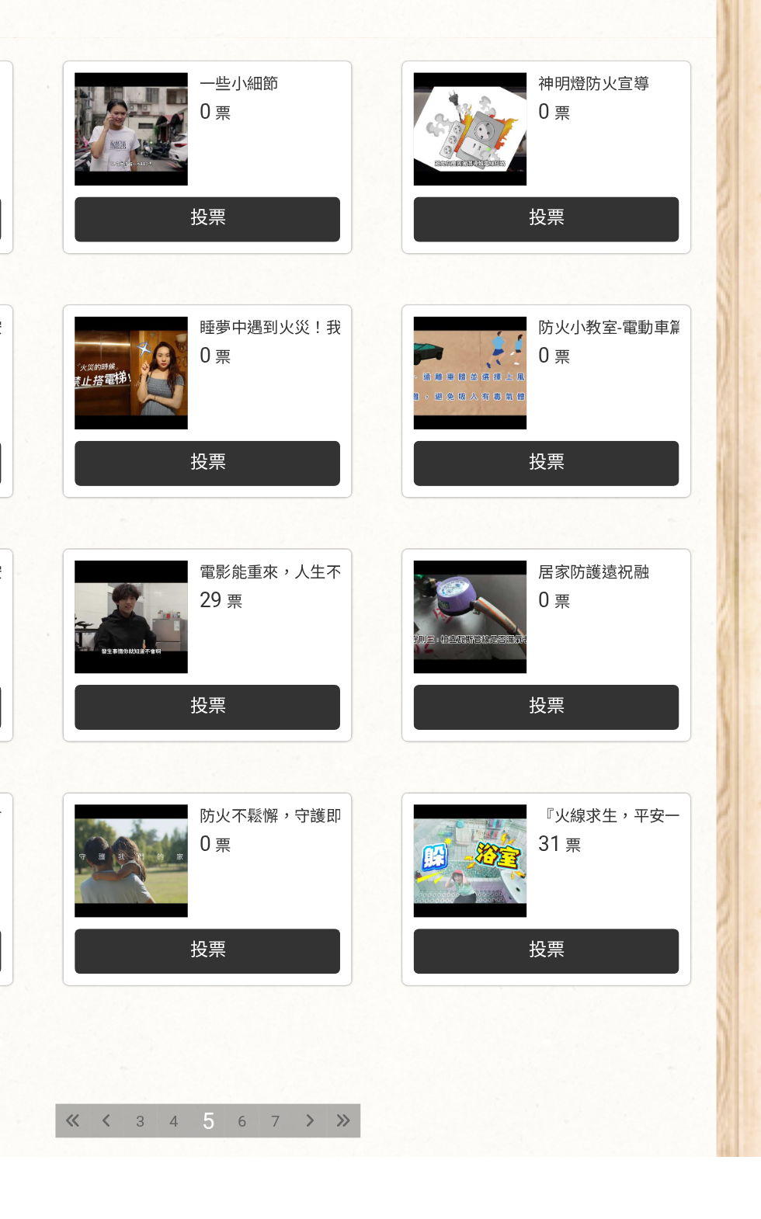
click at [403, 1200] on span "6" at bounding box center [404, 1194] width 6 height 12
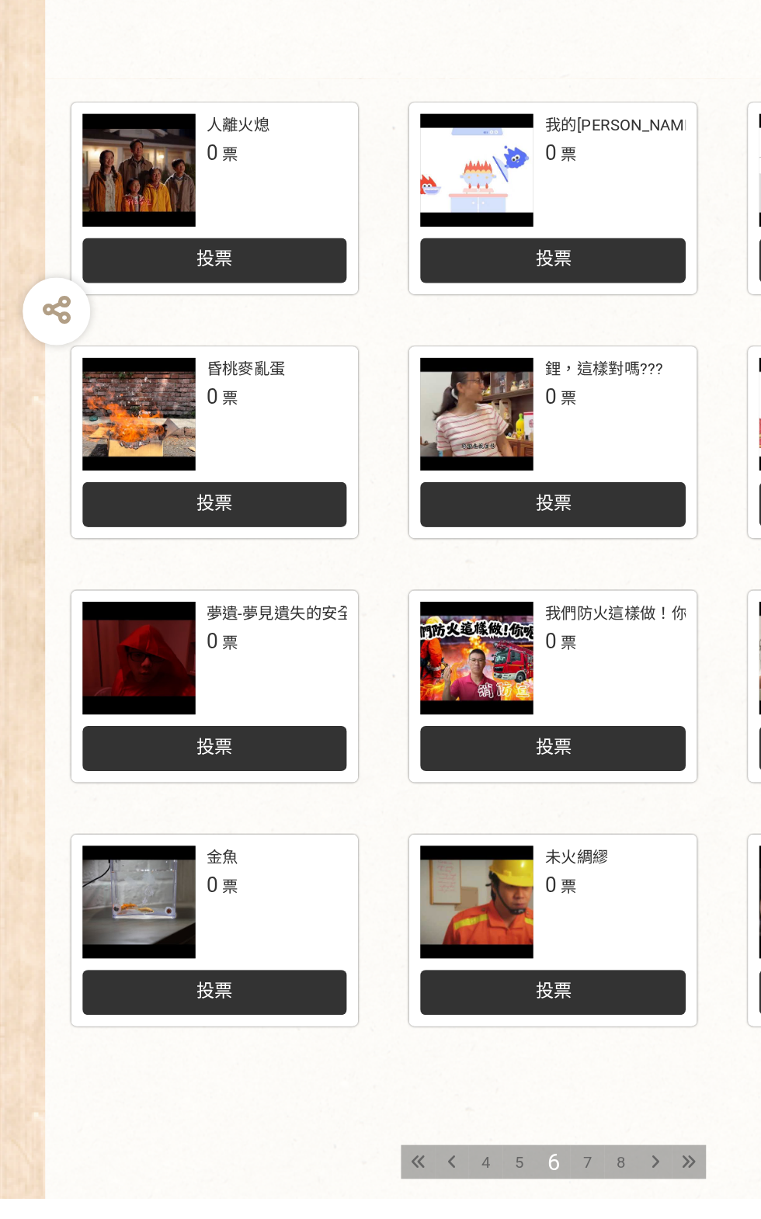
click at [404, 1200] on span "7" at bounding box center [404, 1194] width 6 height 12
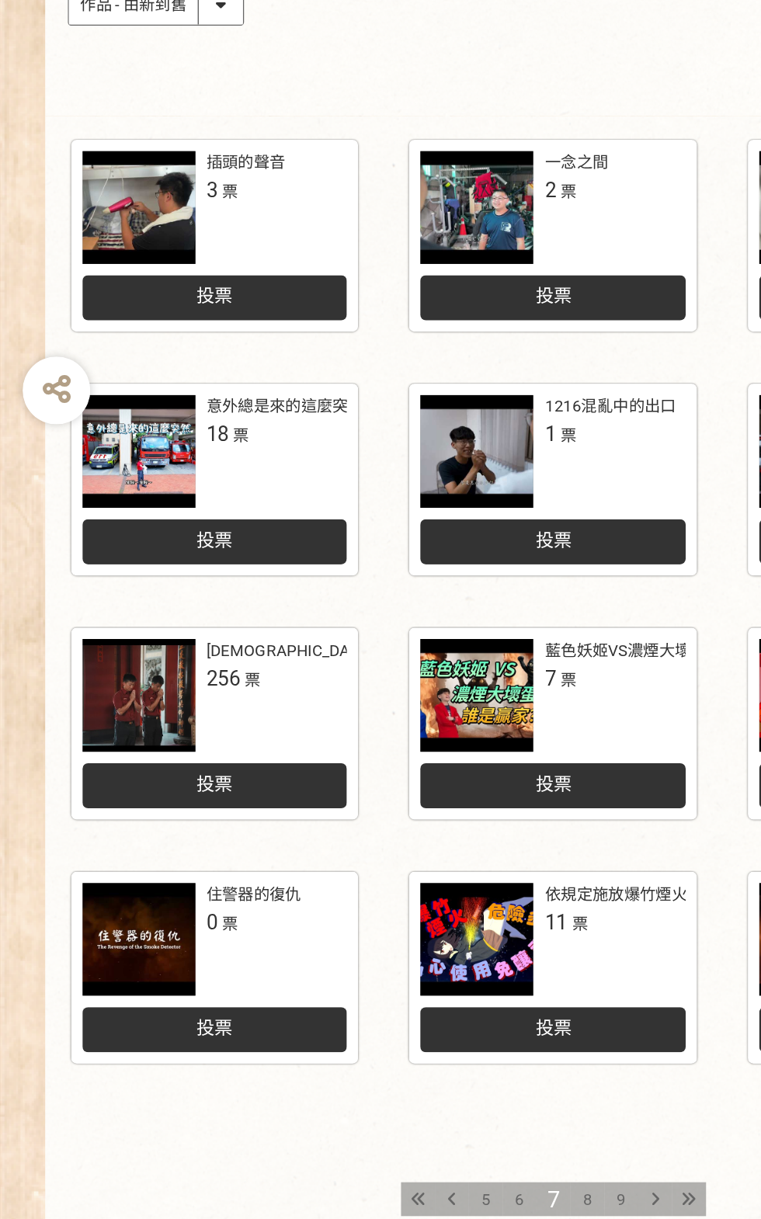
scroll to position [29, 0]
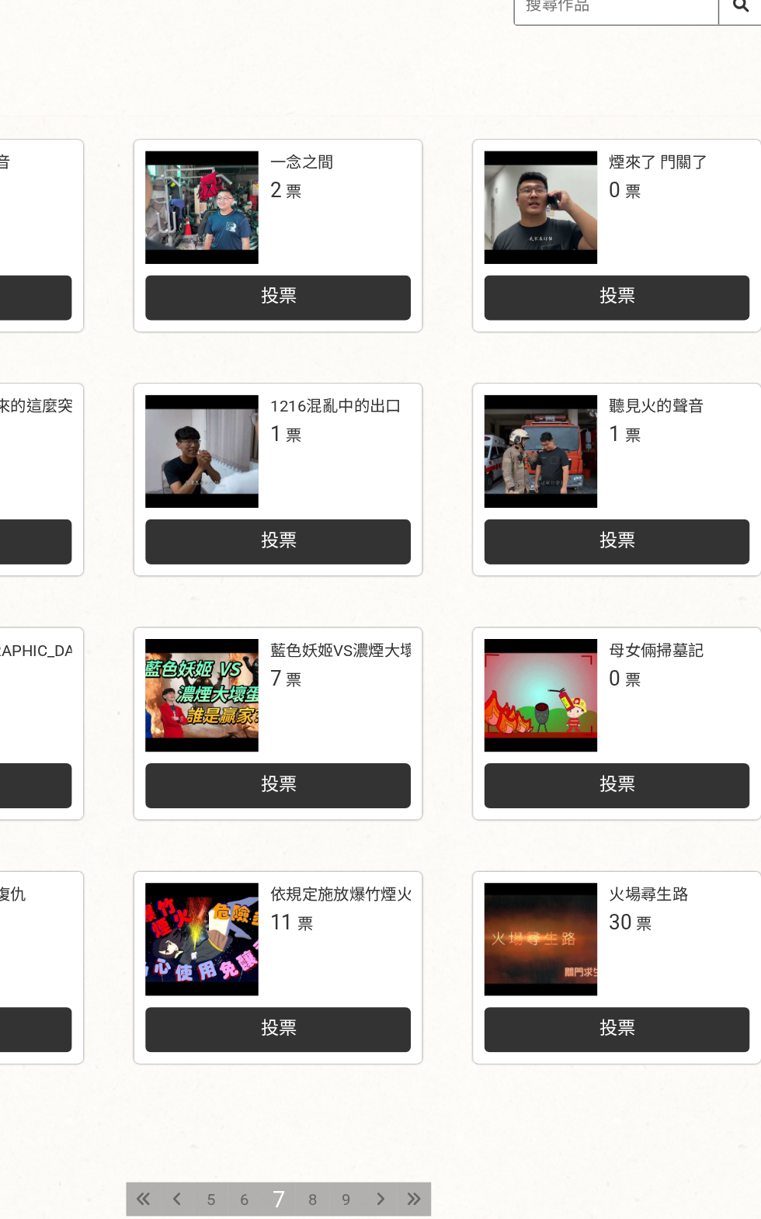
click at [632, 1064] on div "投票" at bounding box center [613, 1048] width 182 height 31
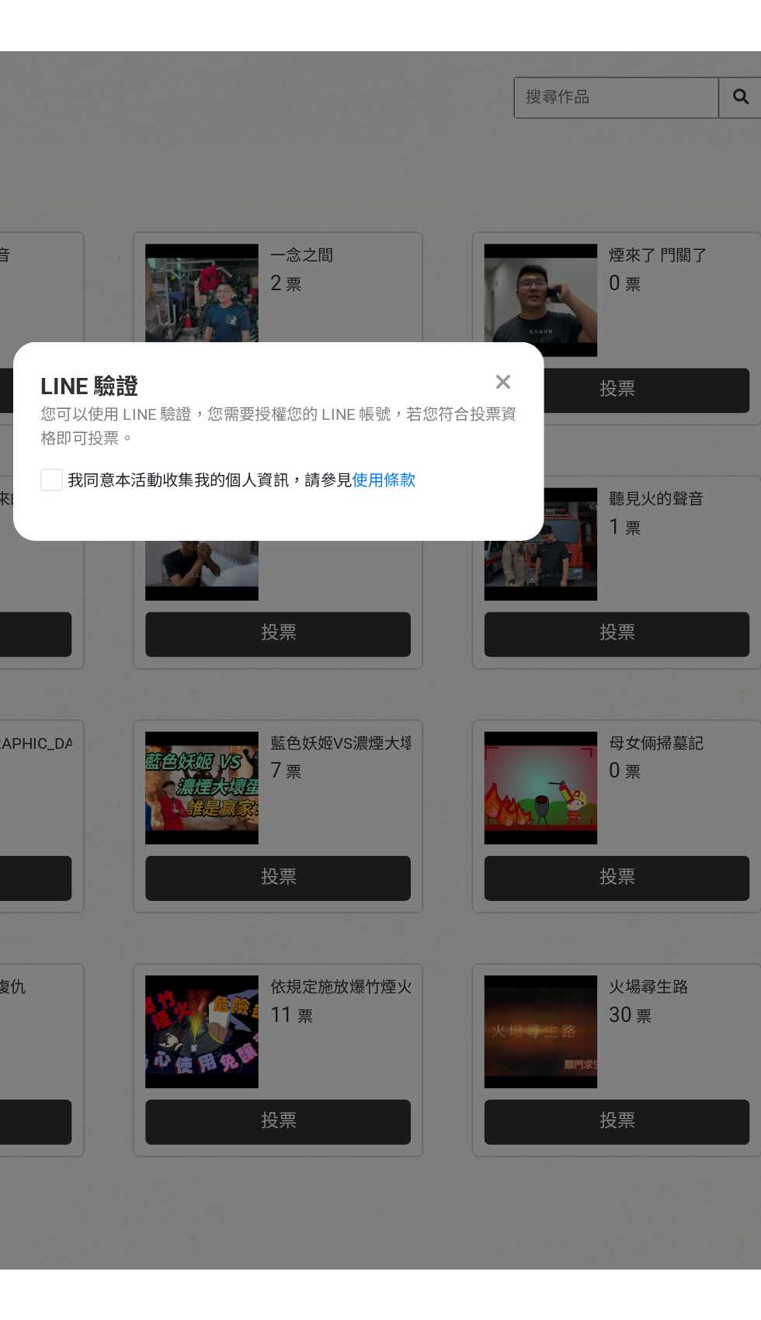
scroll to position [0, 0]
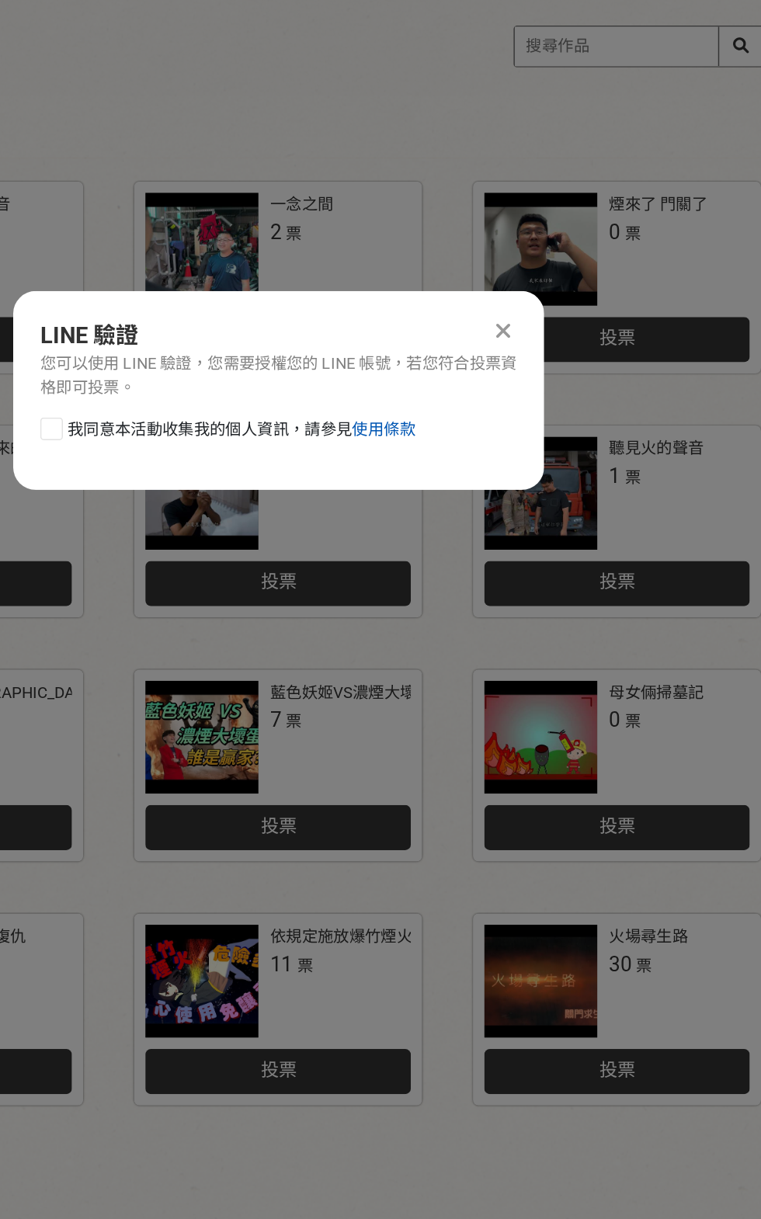
click at [474, 640] on link "使用條款" at bounding box center [452, 636] width 43 height 12
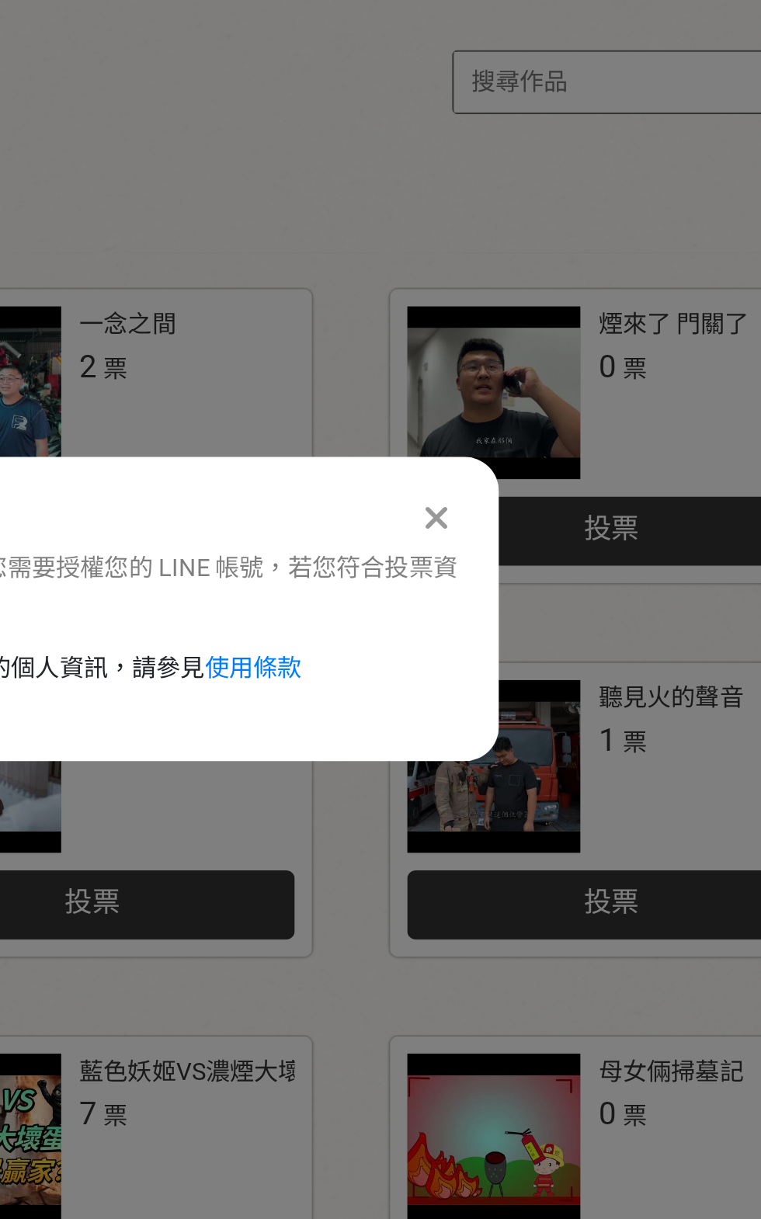
click at [539, 577] on icon at bounding box center [535, 569] width 10 height 16
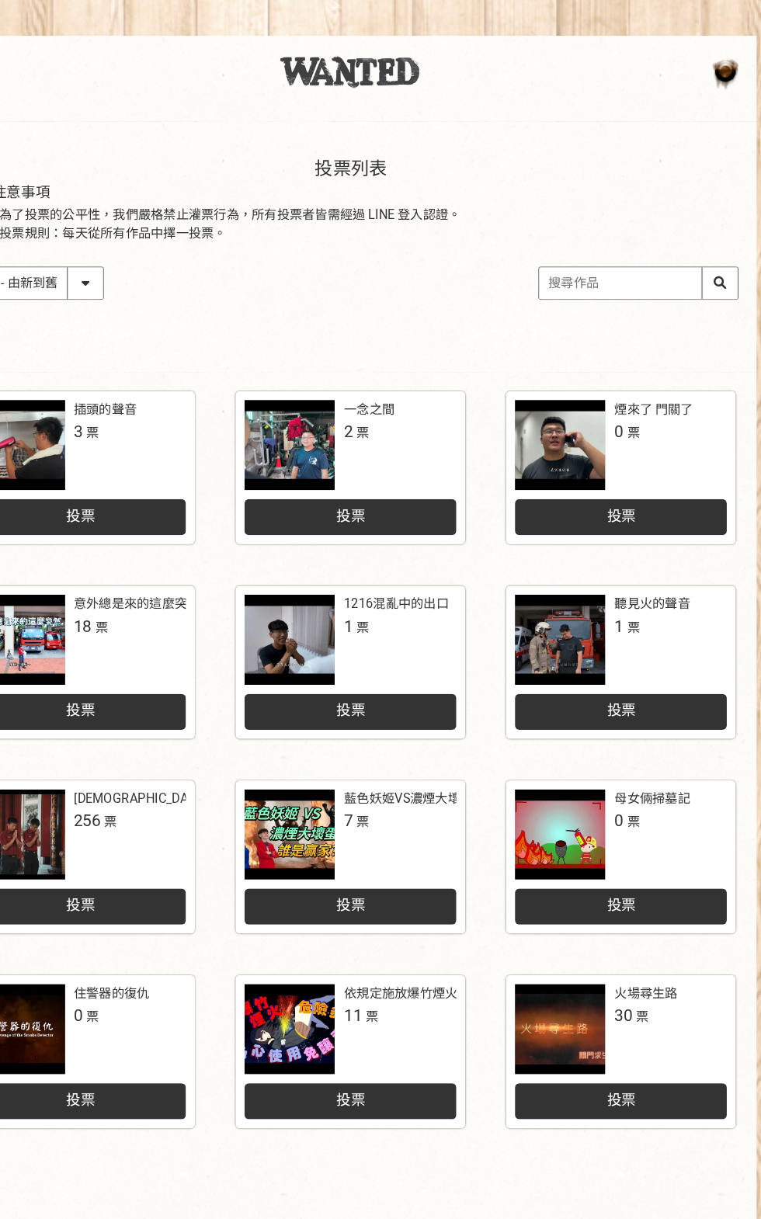
click at [612, 1084] on span "投票" at bounding box center [613, 1076] width 25 height 15
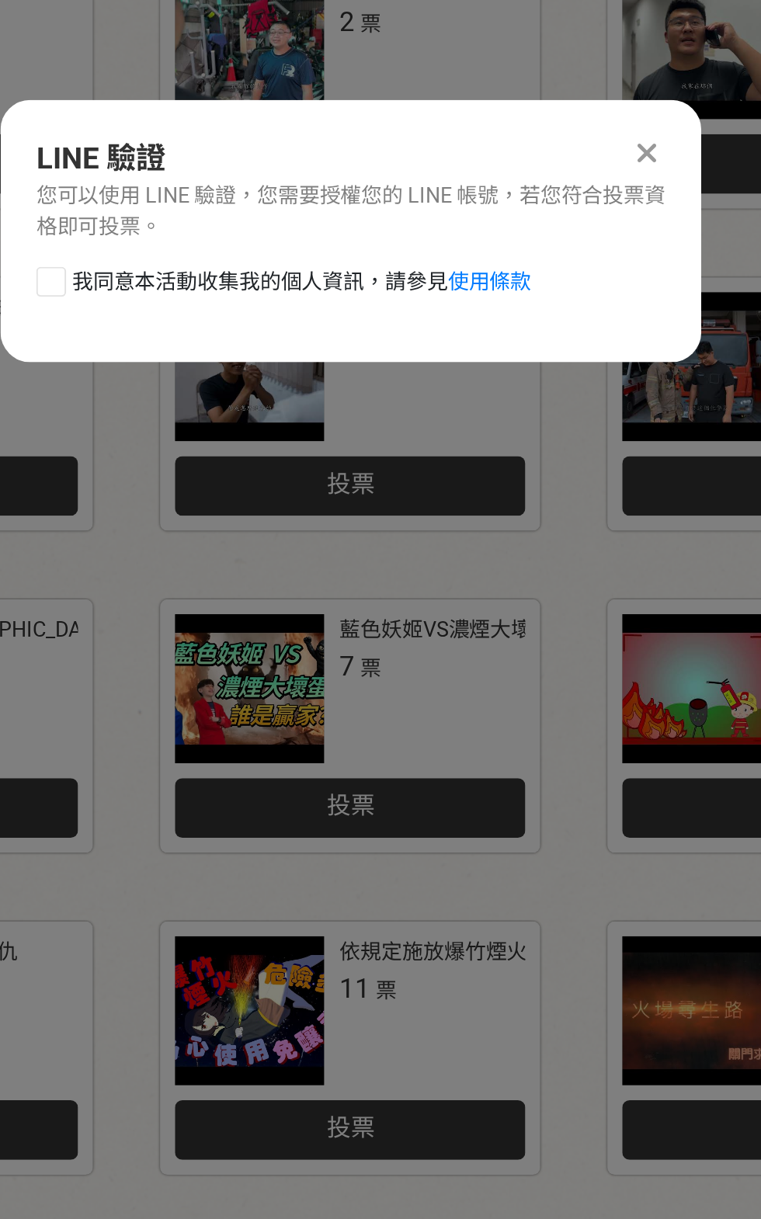
click at [224, 633] on div at bounding box center [225, 636] width 16 height 16
checkbox input "true"
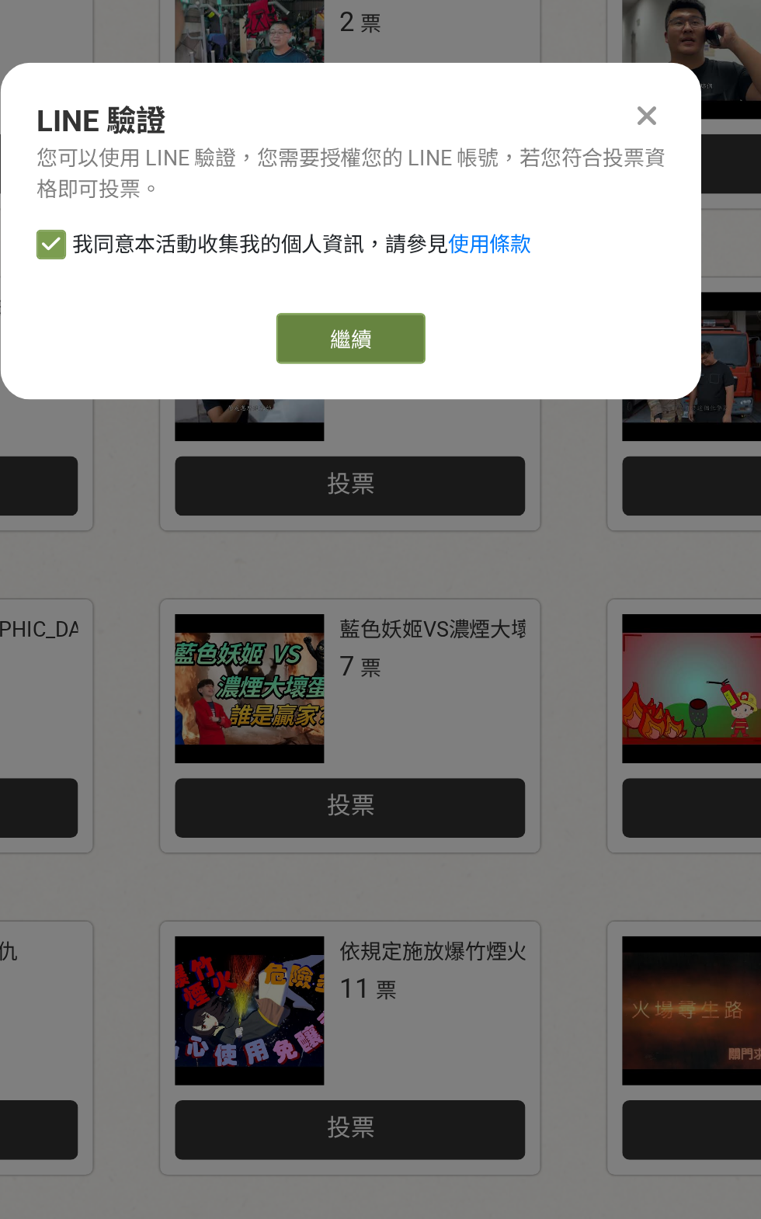
click at [383, 678] on link "繼續" at bounding box center [381, 665] width 78 height 26
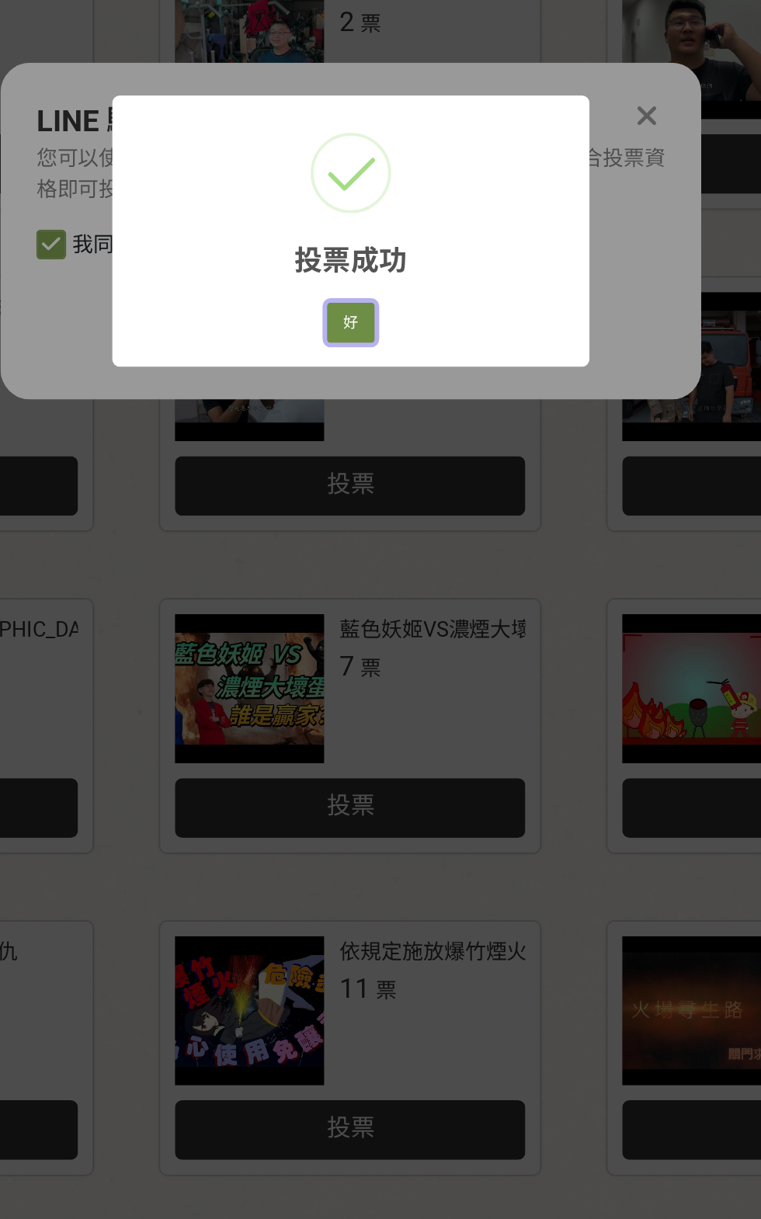
click at [380, 659] on button "好" at bounding box center [380, 658] width 25 height 22
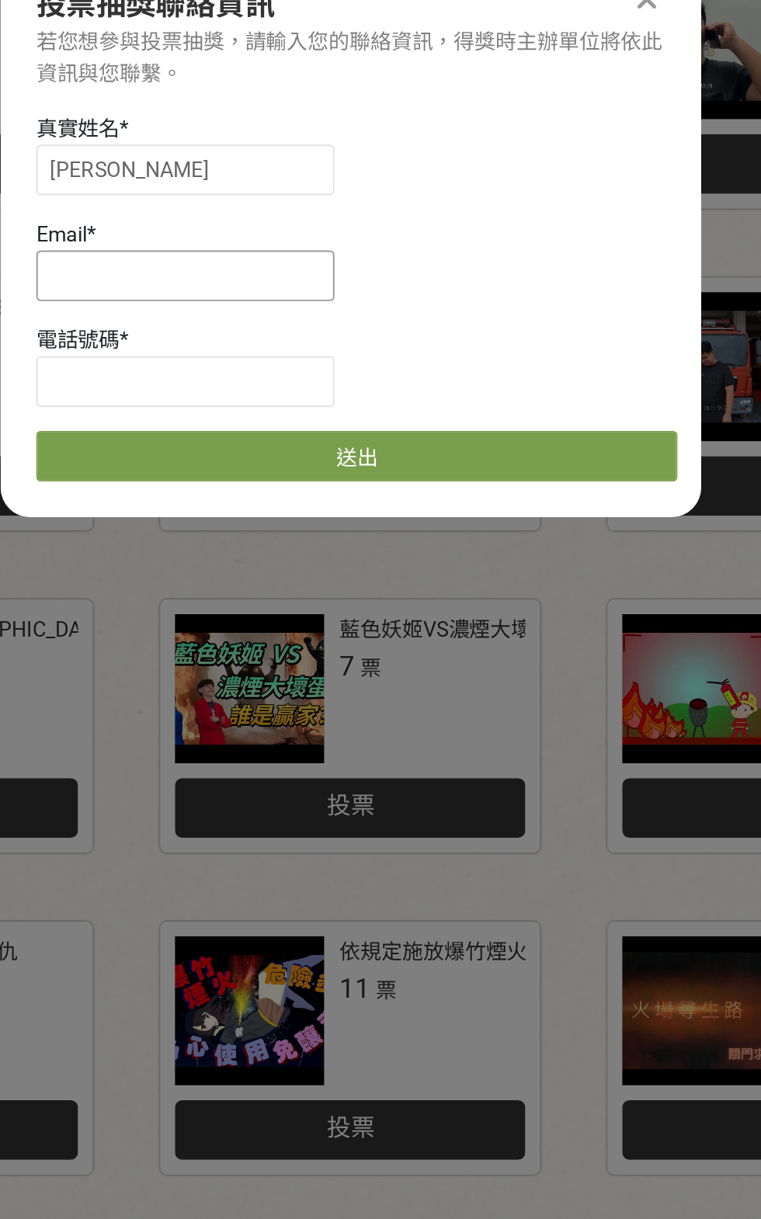
click at [352, 643] on input at bounding box center [294, 632] width 155 height 26
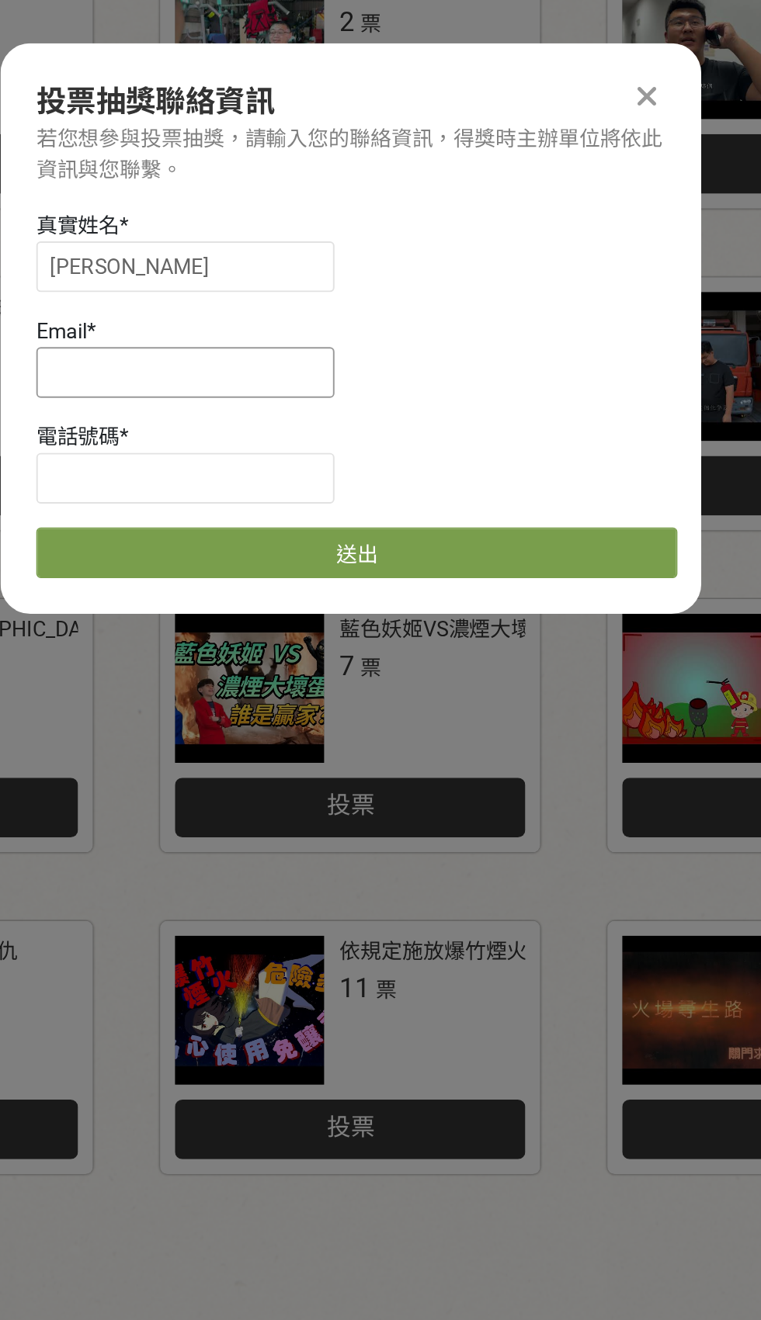
type input "anne0022362002@gmail.com"
type input "蕭湘琳"
type input "0928123913"
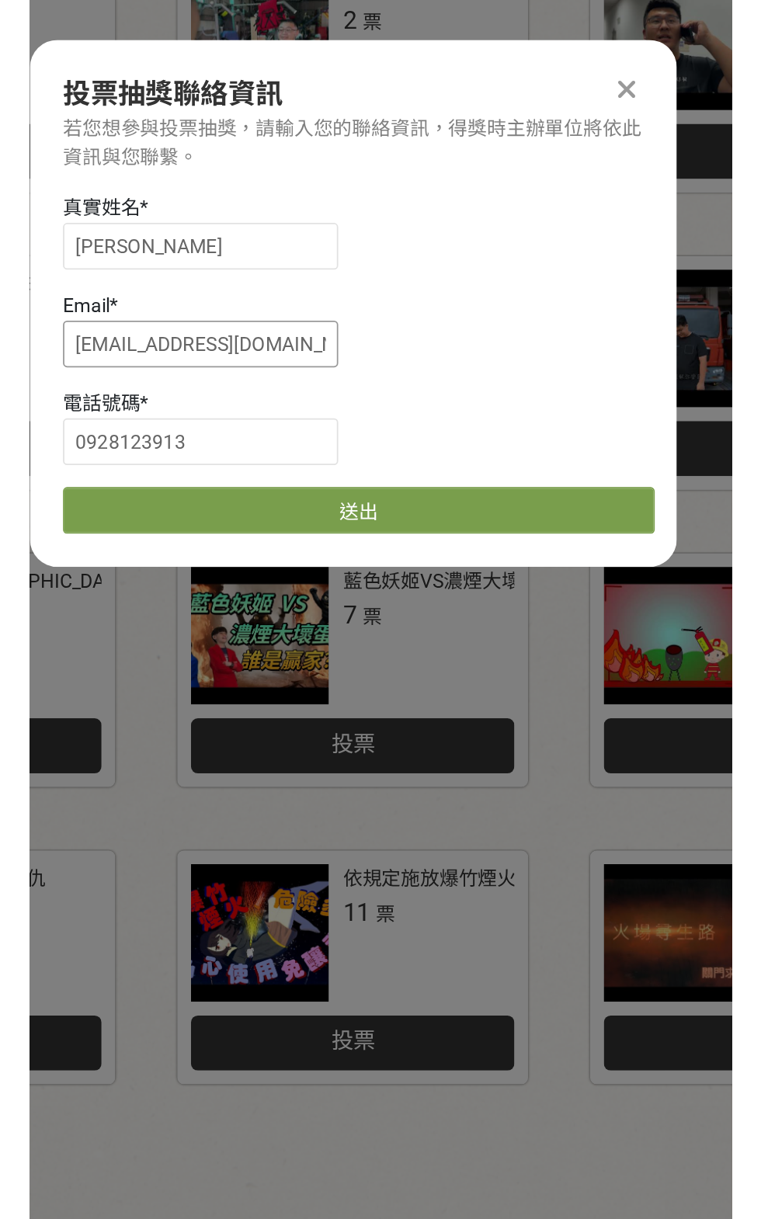
scroll to position [1, 0]
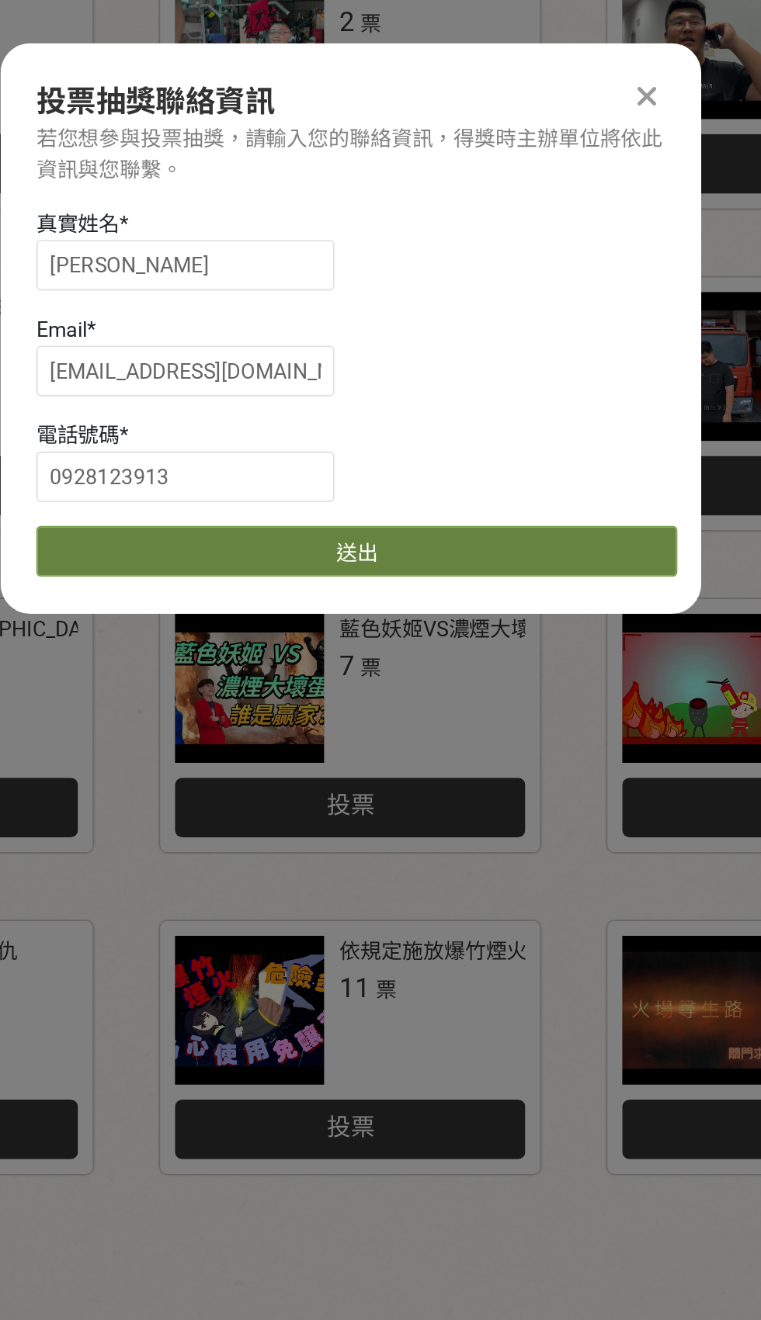
click at [411, 789] on button "送出" at bounding box center [384, 776] width 334 height 26
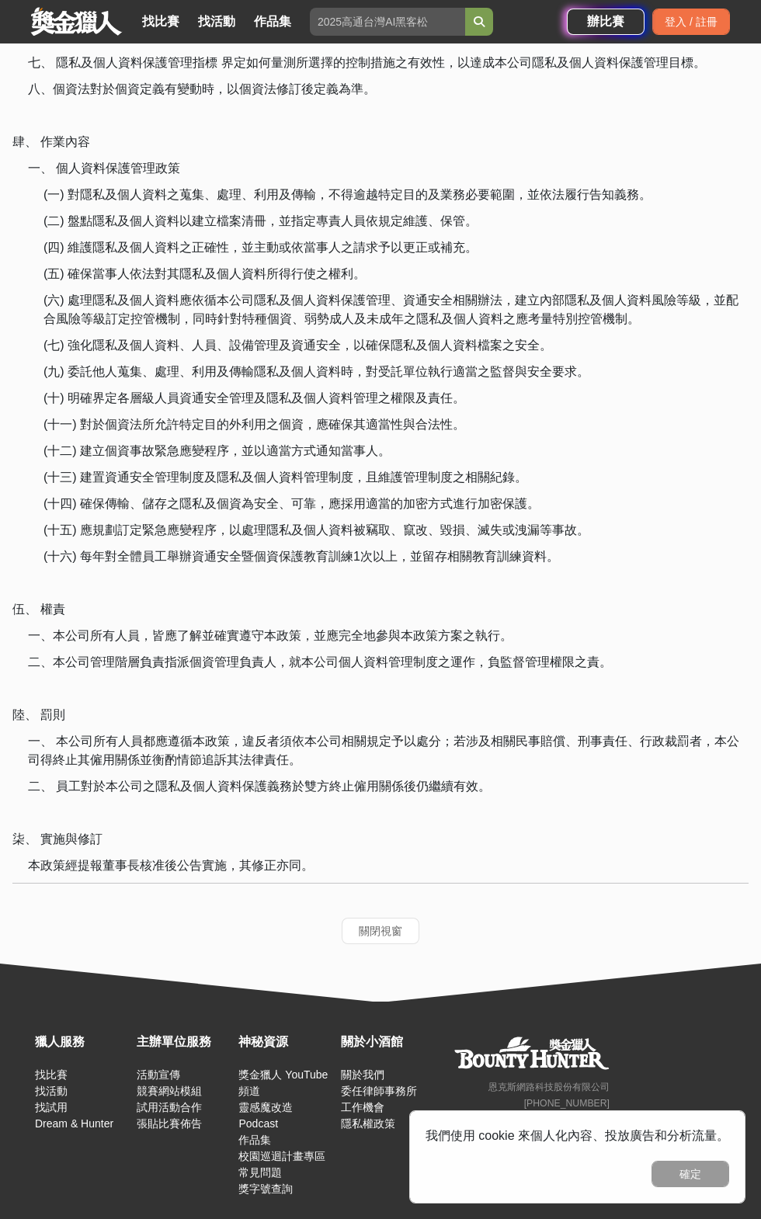
scroll to position [2594, 0]
click at [690, 1187] on button "確定" at bounding box center [690, 1173] width 78 height 26
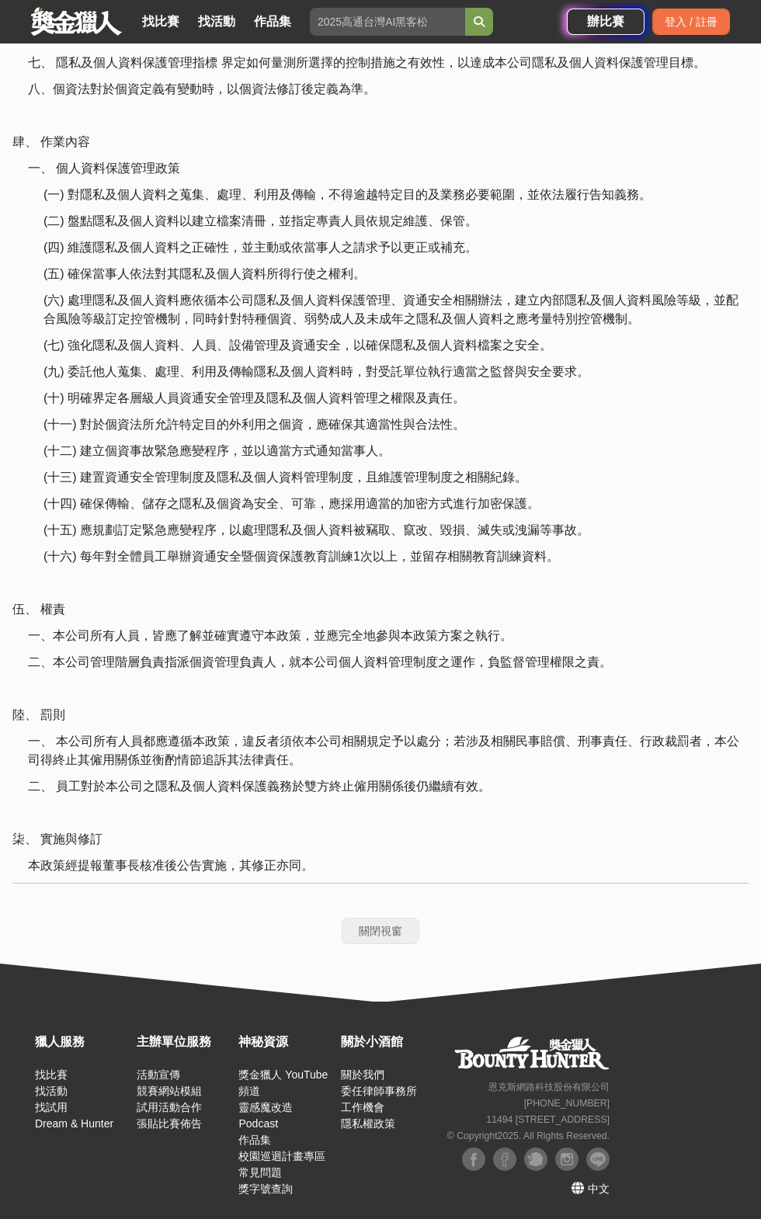
click at [370, 944] on button "關閉視窗" at bounding box center [381, 931] width 78 height 26
